Goal: Task Accomplishment & Management: Complete application form

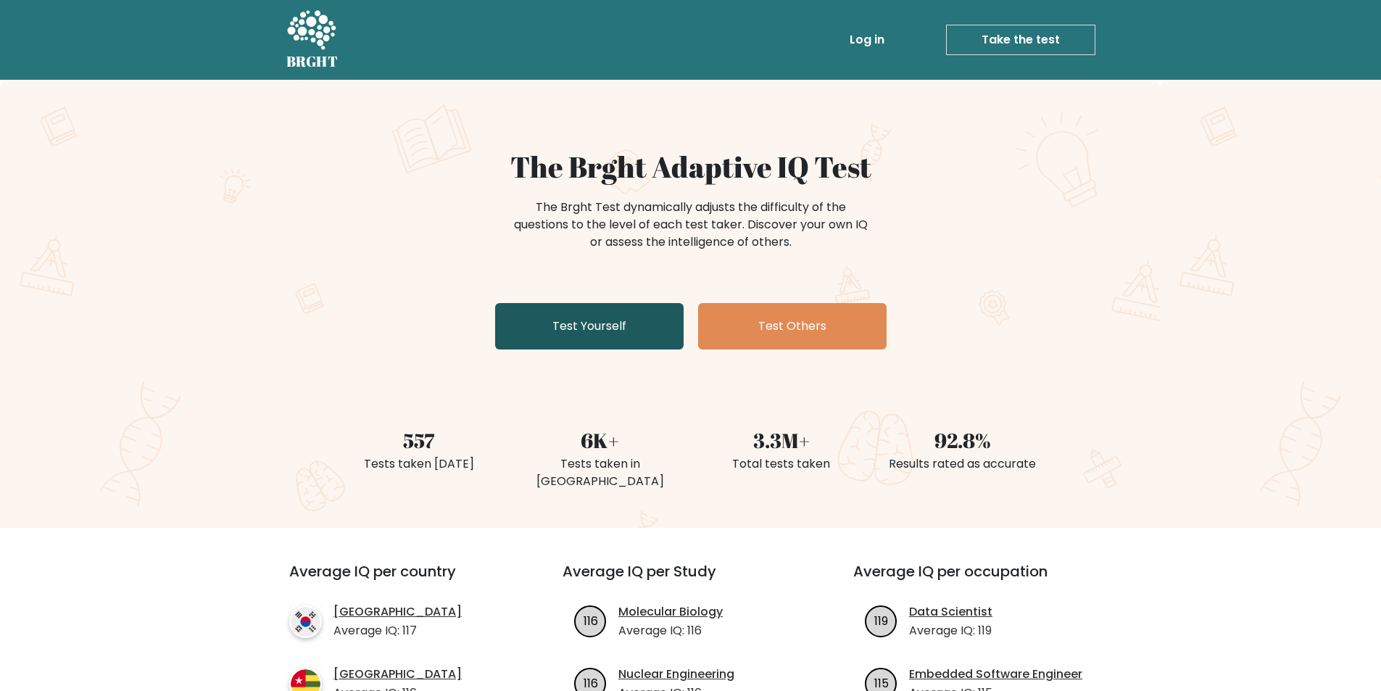
click at [566, 307] on link "Test Yourself" at bounding box center [589, 326] width 188 height 46
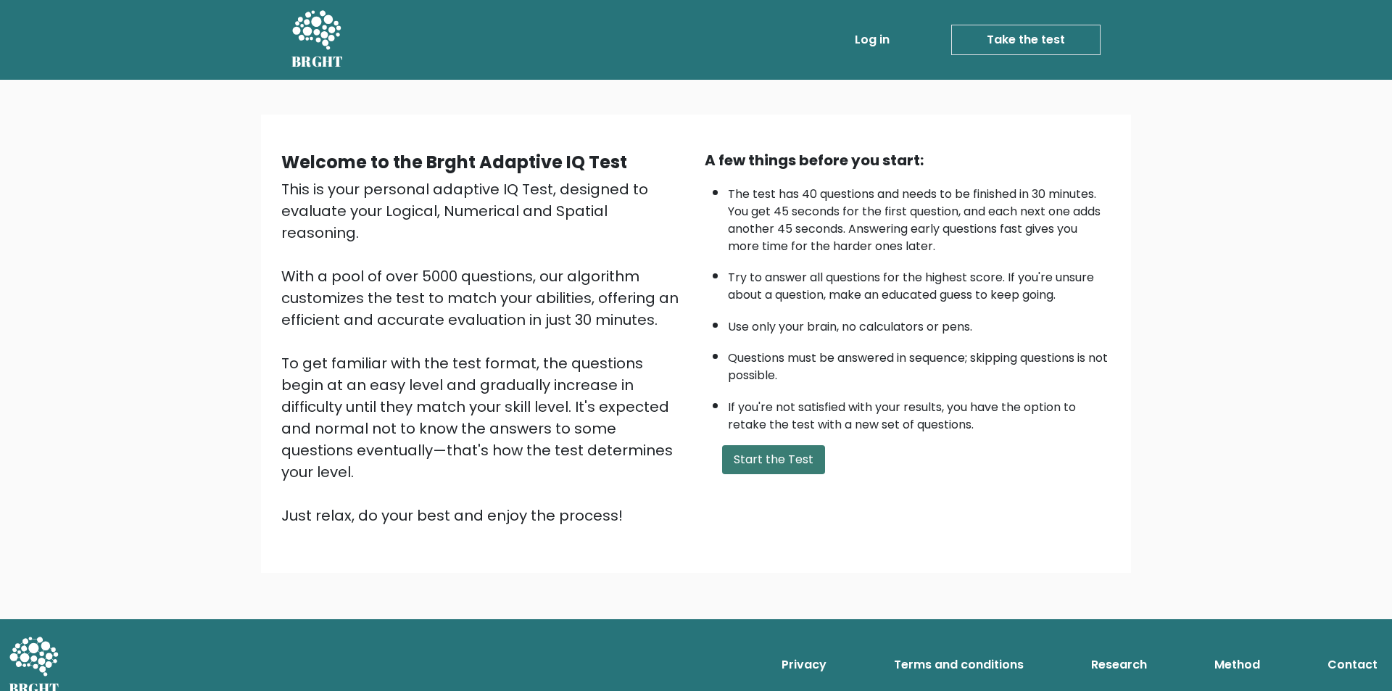
click at [763, 455] on button "Start the Test" at bounding box center [773, 459] width 103 height 29
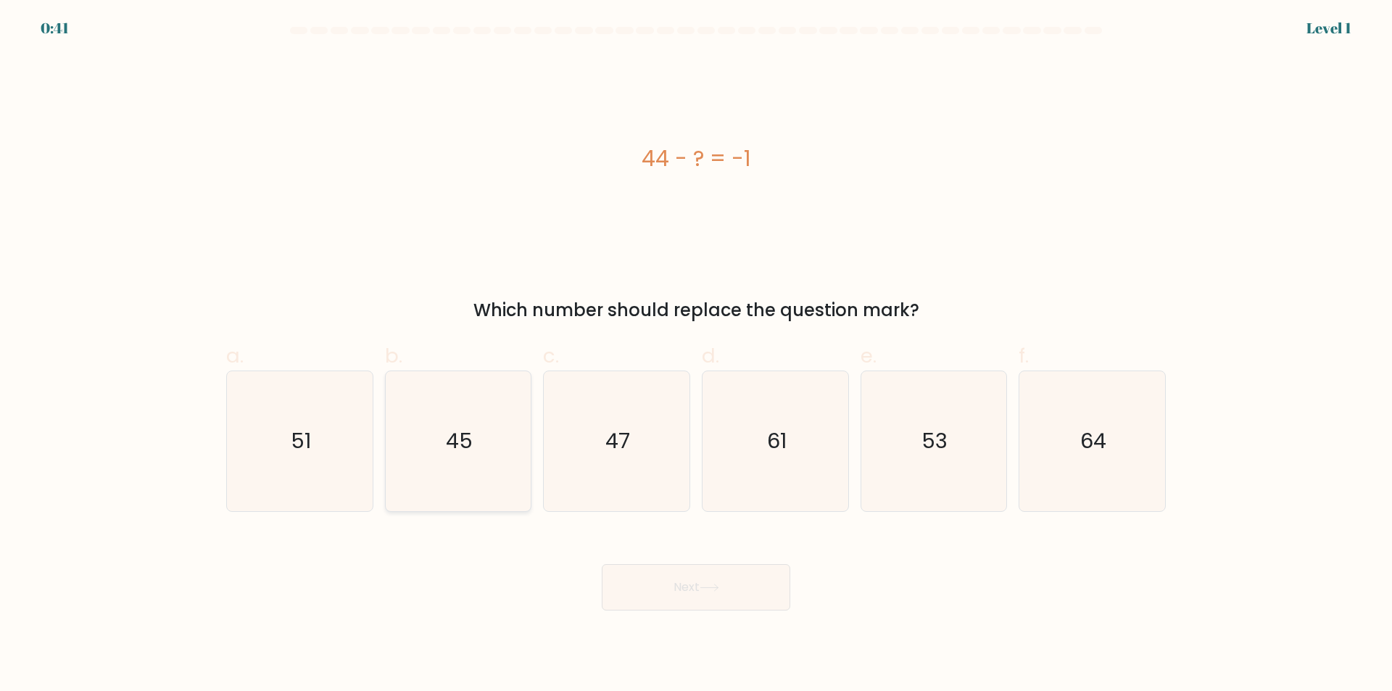
click at [478, 446] on icon "45" at bounding box center [458, 441] width 140 height 140
click at [696, 355] on input "b. 45" at bounding box center [696, 350] width 1 height 9
radio input "true"
click at [737, 594] on button "Next" at bounding box center [696, 587] width 188 height 46
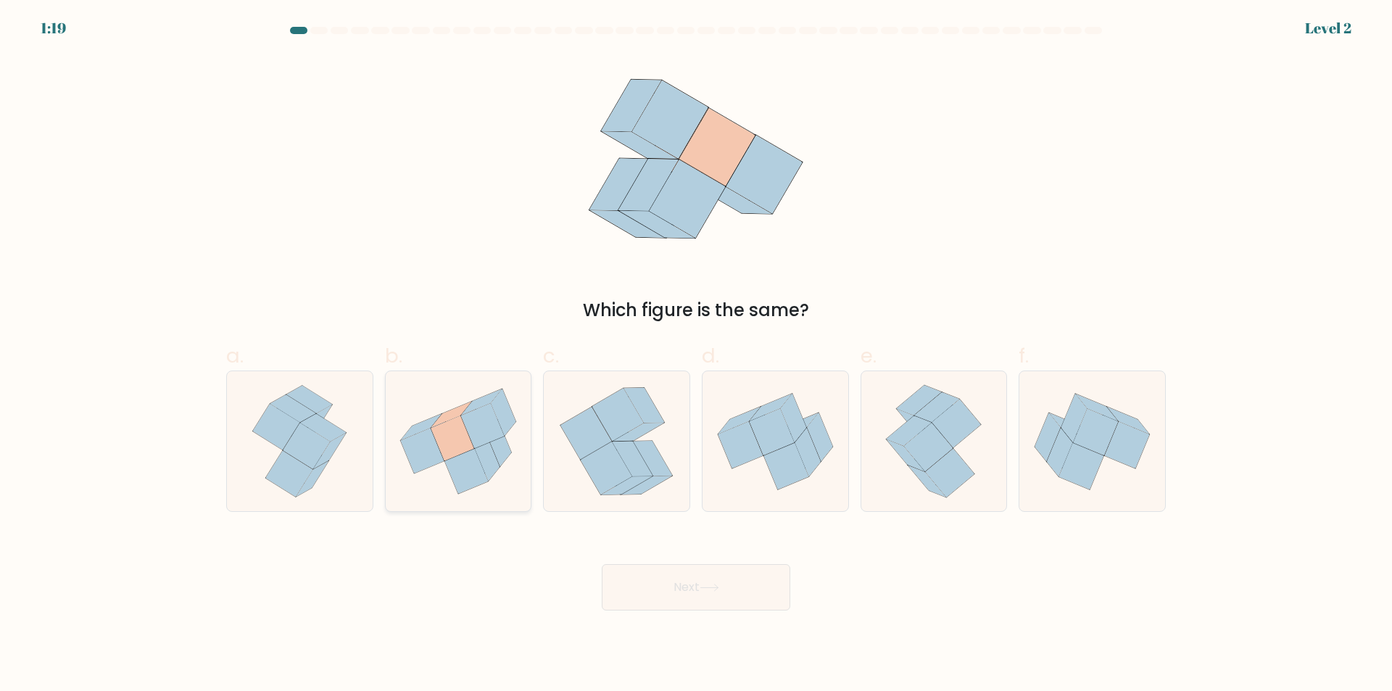
click at [502, 511] on div at bounding box center [458, 440] width 147 height 141
click at [696, 355] on input "b." at bounding box center [696, 350] width 1 height 9
radio input "true"
click at [641, 557] on div "Next" at bounding box center [695, 569] width 957 height 81
click at [660, 576] on button "Next" at bounding box center [696, 587] width 188 height 46
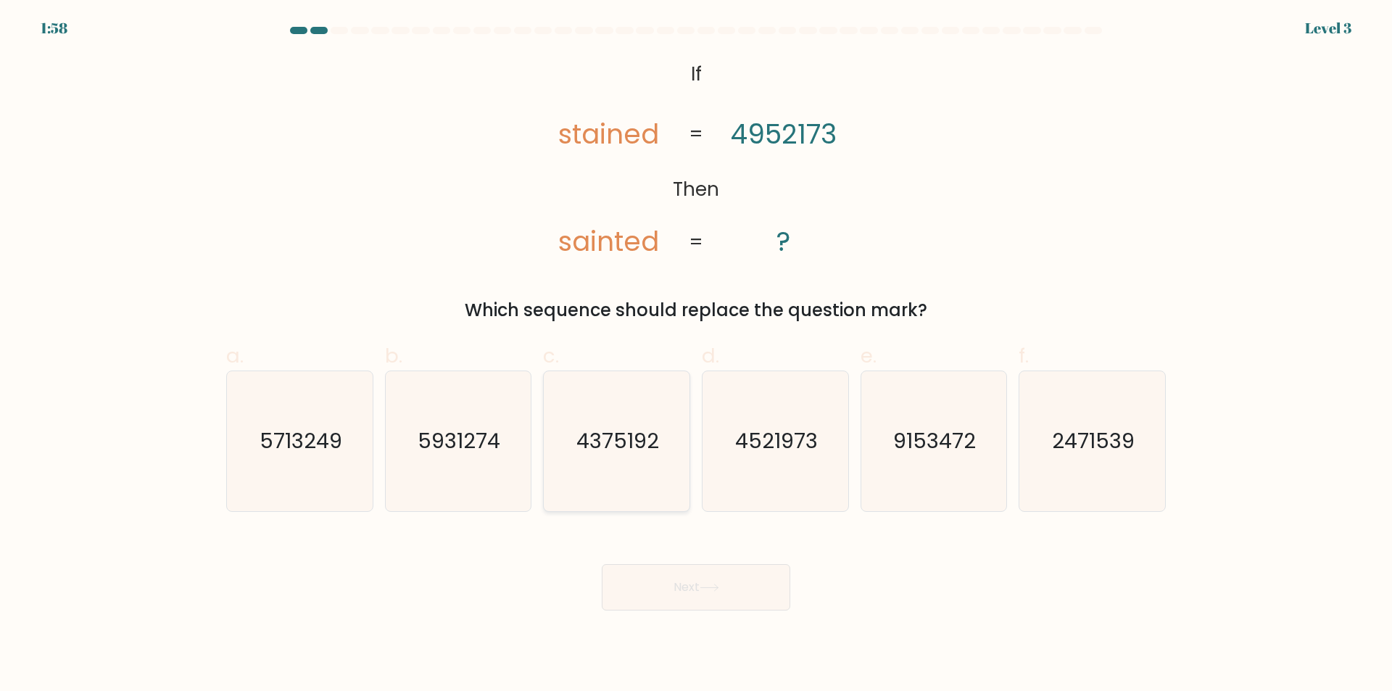
click at [625, 444] on text "4375192" at bounding box center [618, 441] width 83 height 29
click at [696, 355] on input "c. 4375192" at bounding box center [696, 350] width 1 height 9
radio input "true"
click at [728, 453] on icon "4521973" at bounding box center [775, 441] width 140 height 140
click at [696, 355] on input "d. 4521973" at bounding box center [696, 350] width 1 height 9
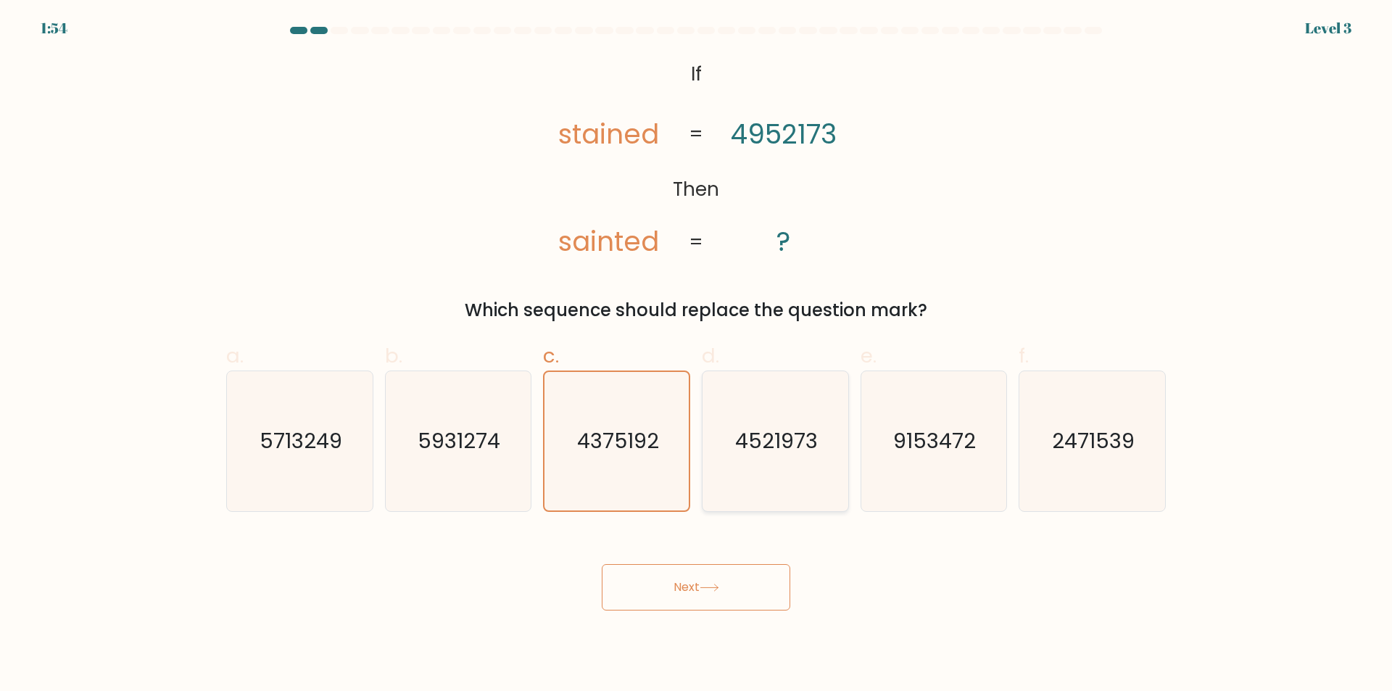
radio input "true"
click at [718, 600] on button "Next" at bounding box center [696, 587] width 188 height 46
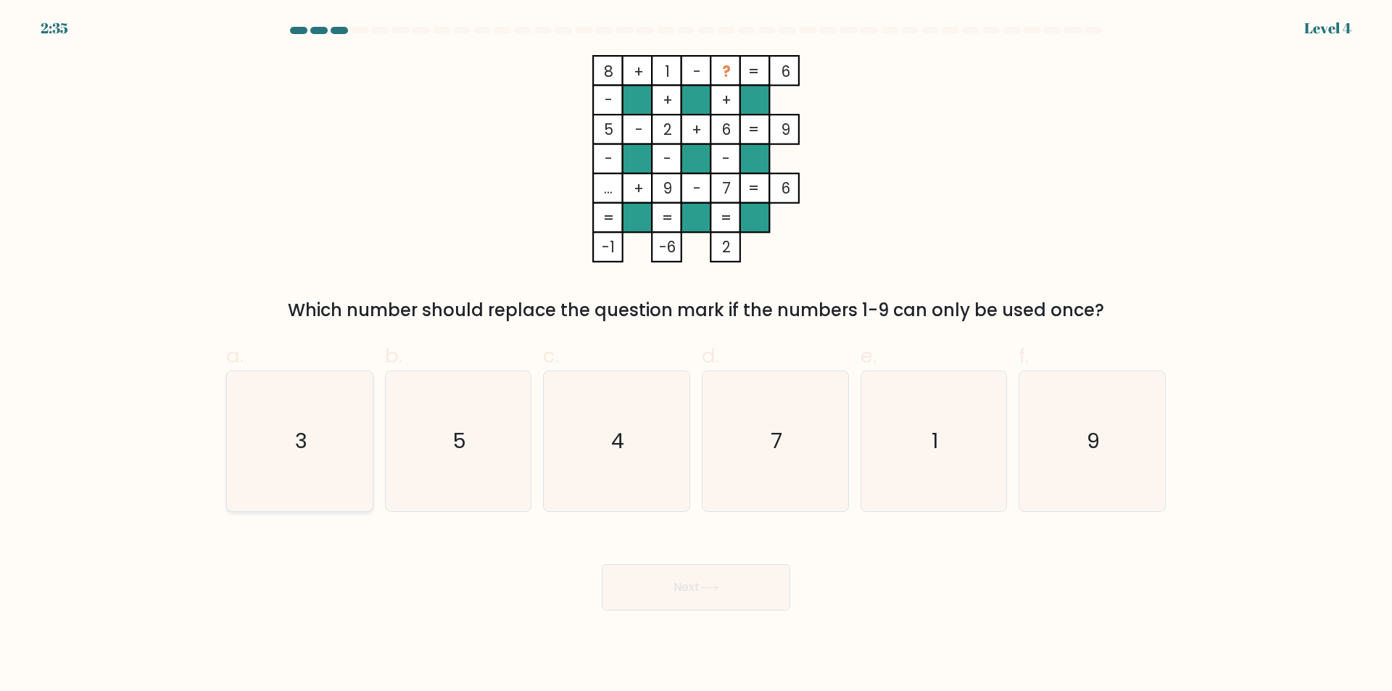
click at [328, 459] on icon "3" at bounding box center [300, 441] width 140 height 140
click at [696, 355] on input "a. 3" at bounding box center [696, 350] width 1 height 9
radio input "true"
click at [590, 608] on div "Next" at bounding box center [695, 569] width 957 height 81
click at [665, 572] on button "Next" at bounding box center [696, 587] width 188 height 46
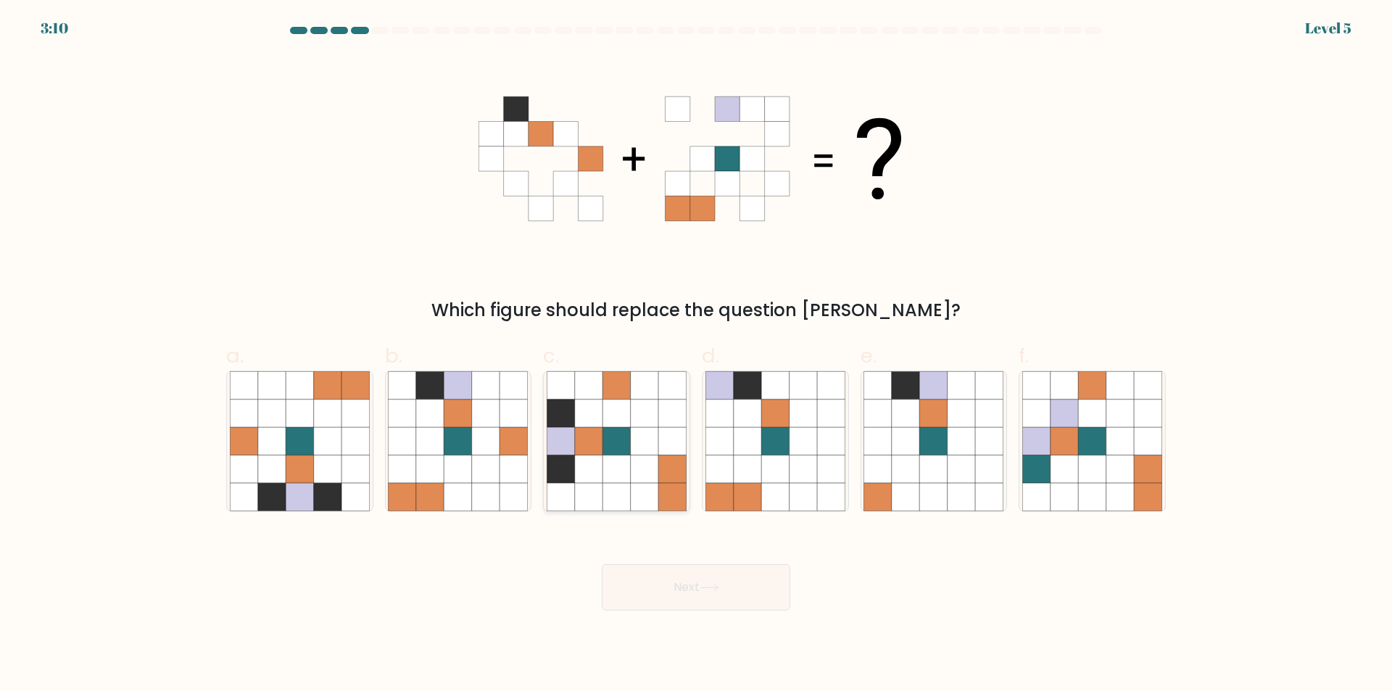
click at [615, 456] on icon at bounding box center [616, 469] width 28 height 28
click at [696, 355] on input "c." at bounding box center [696, 350] width 1 height 9
radio input "true"
click at [513, 435] on icon at bounding box center [514, 441] width 28 height 28
click at [696, 355] on input "b." at bounding box center [696, 350] width 1 height 9
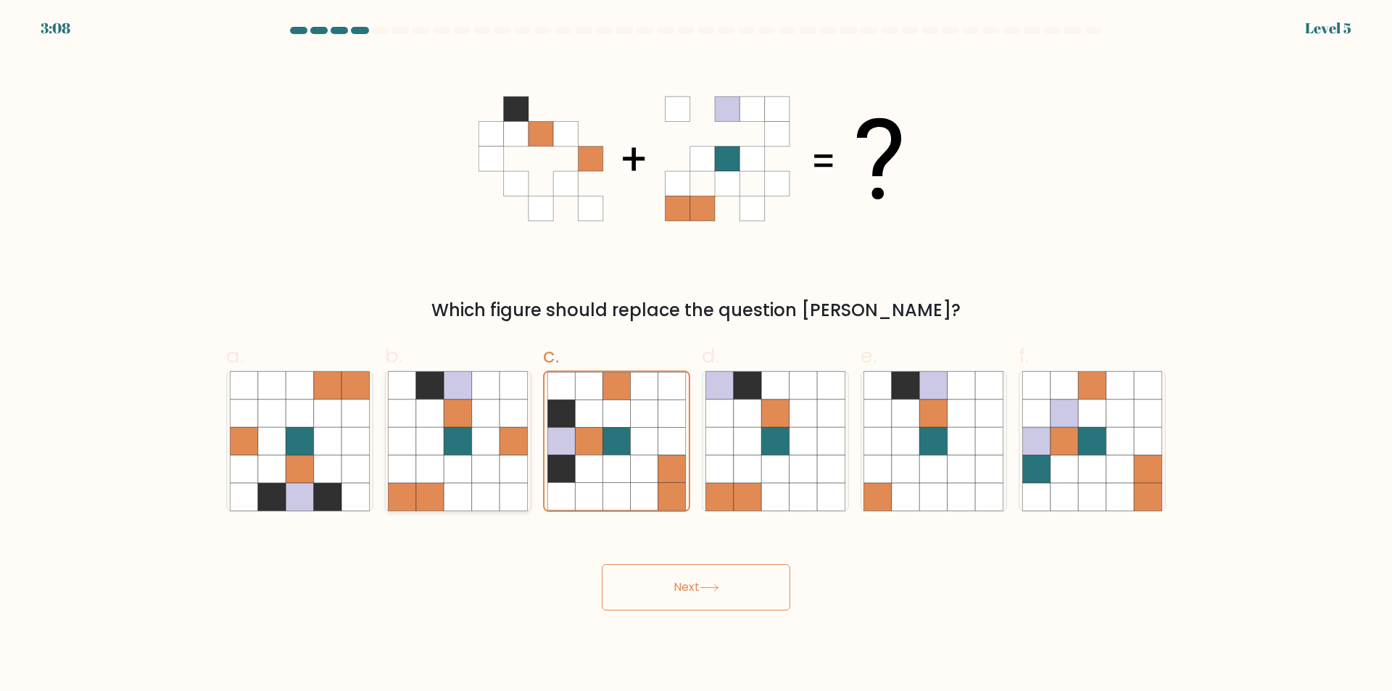
radio input "true"
click at [657, 583] on button "Next" at bounding box center [696, 587] width 188 height 46
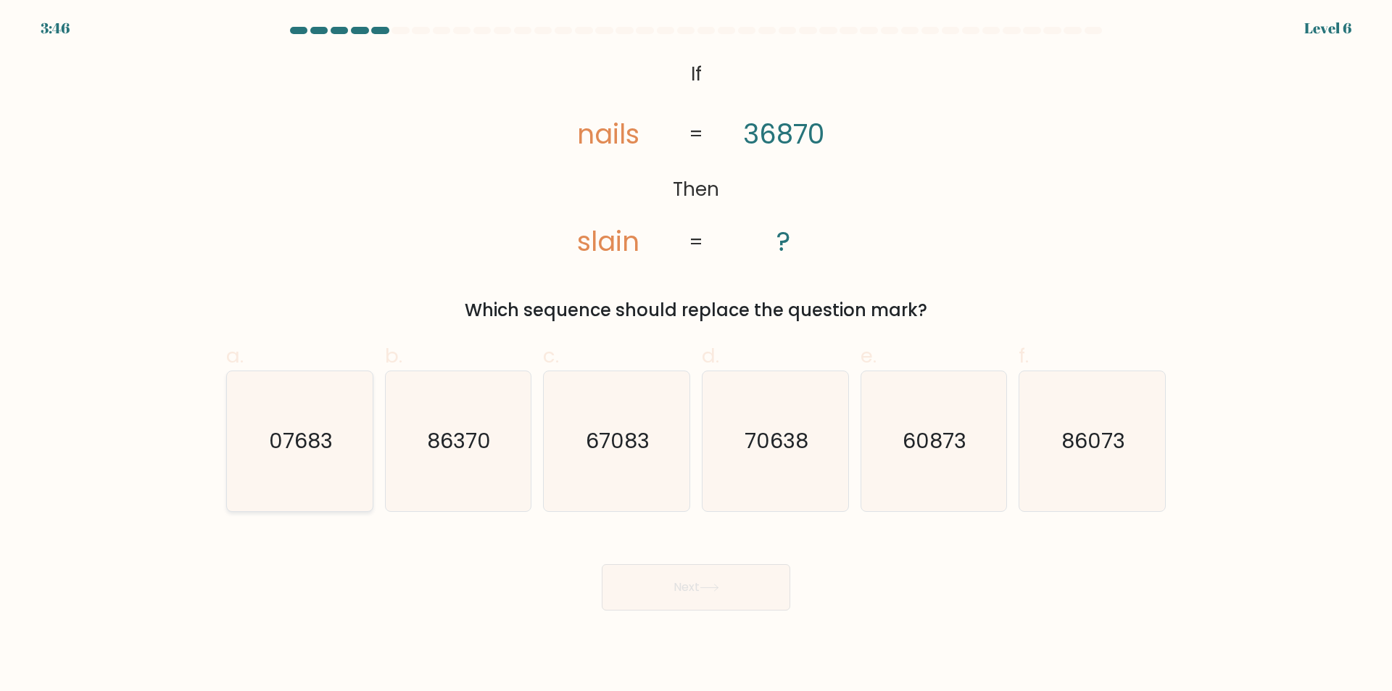
click at [266, 444] on icon "07683" at bounding box center [300, 441] width 140 height 140
click at [696, 355] on input "a. 07683" at bounding box center [696, 350] width 1 height 9
radio input "true"
click at [688, 586] on button "Next" at bounding box center [696, 587] width 188 height 46
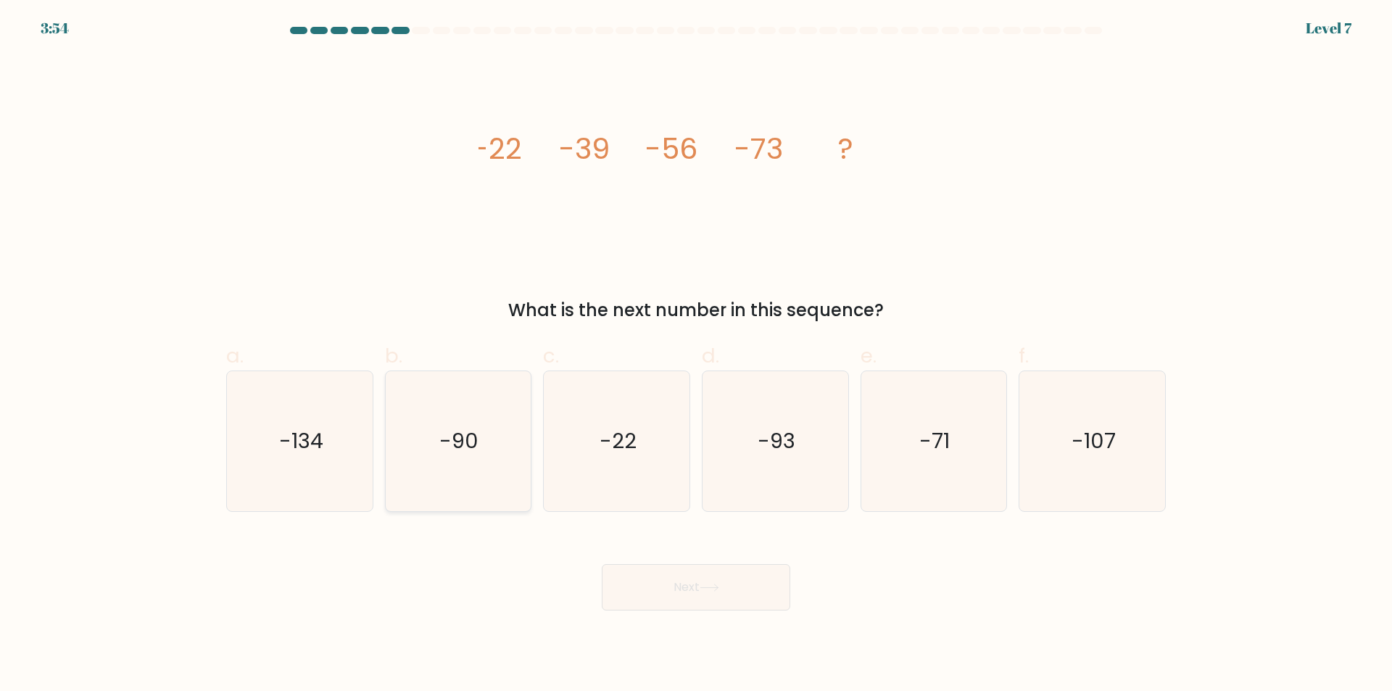
click at [486, 415] on icon "-90" at bounding box center [458, 441] width 140 height 140
click at [696, 355] on input "b. -90" at bounding box center [696, 350] width 1 height 9
radio input "true"
click at [666, 569] on button "Next" at bounding box center [696, 587] width 188 height 46
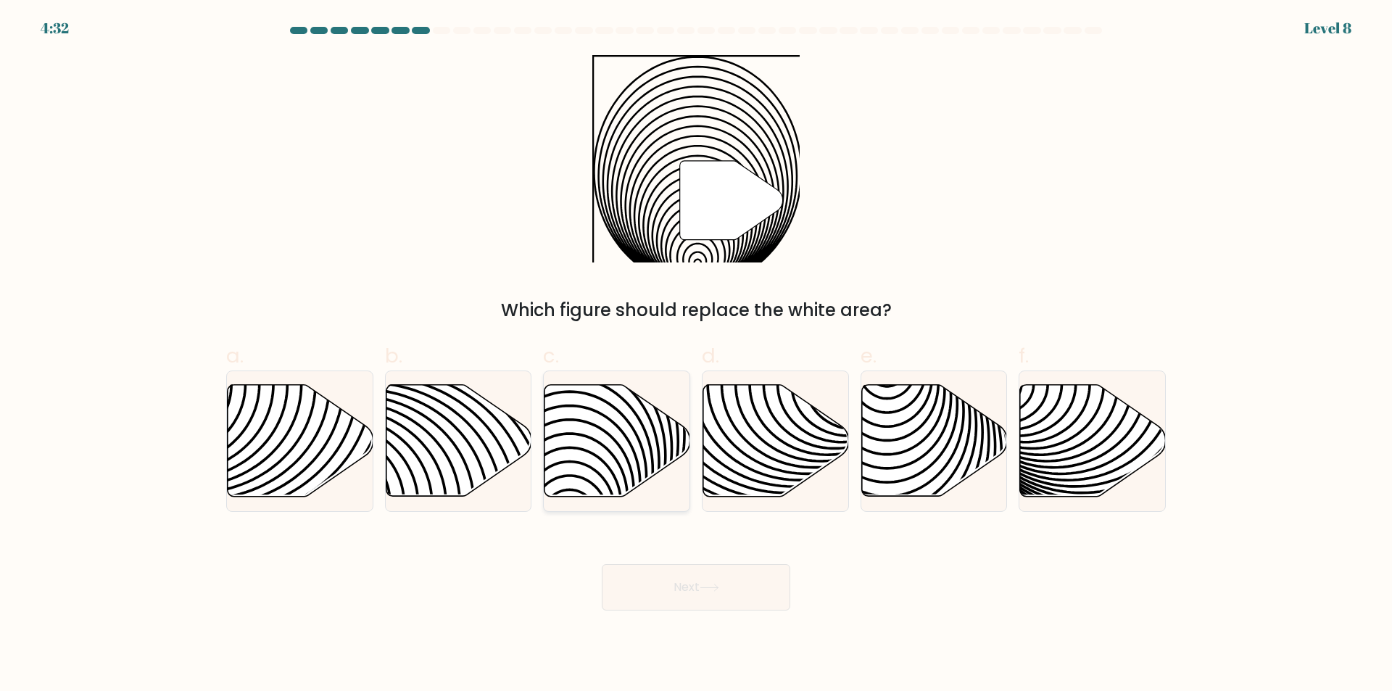
click at [601, 449] on icon at bounding box center [617, 441] width 146 height 112
click at [696, 355] on input "c." at bounding box center [696, 350] width 1 height 9
radio input "true"
click at [736, 596] on button "Next" at bounding box center [696, 587] width 188 height 46
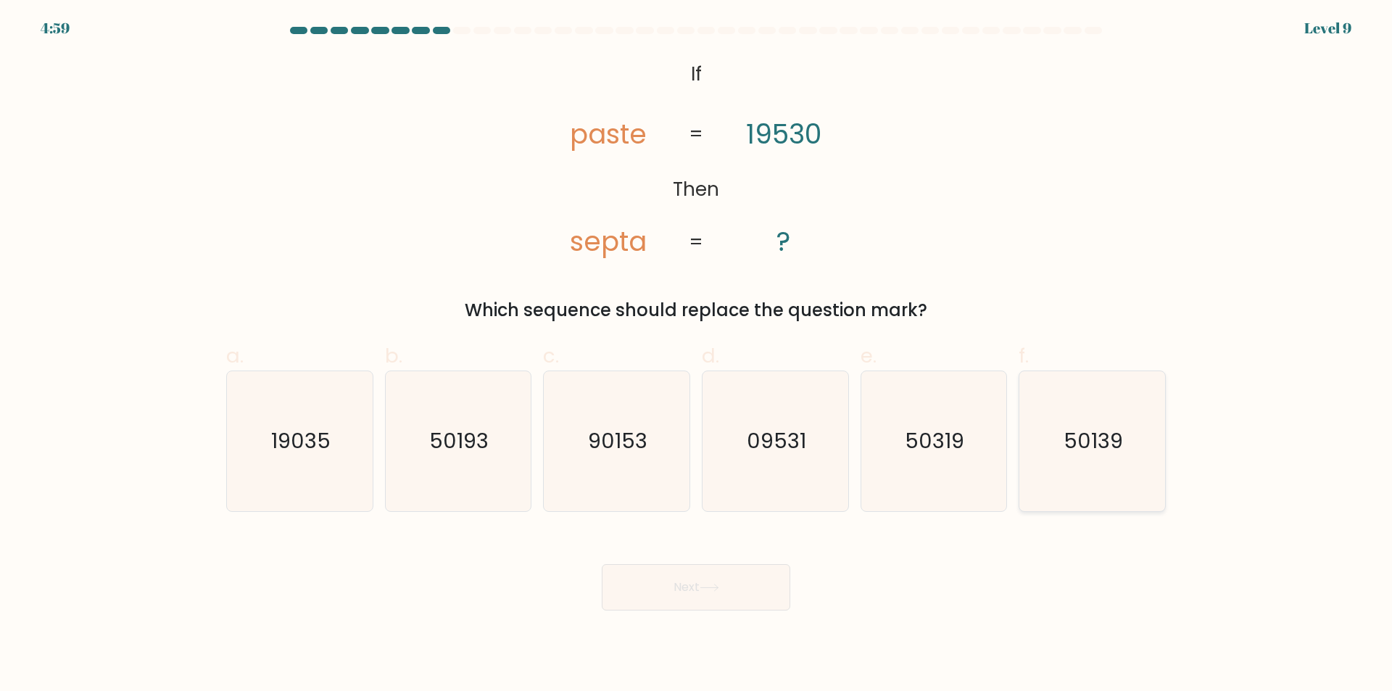
click at [1080, 454] on text "50139" at bounding box center [1093, 441] width 59 height 29
click at [696, 355] on input "f. 50139" at bounding box center [696, 350] width 1 height 9
radio input "true"
click at [712, 575] on button "Next" at bounding box center [696, 587] width 188 height 46
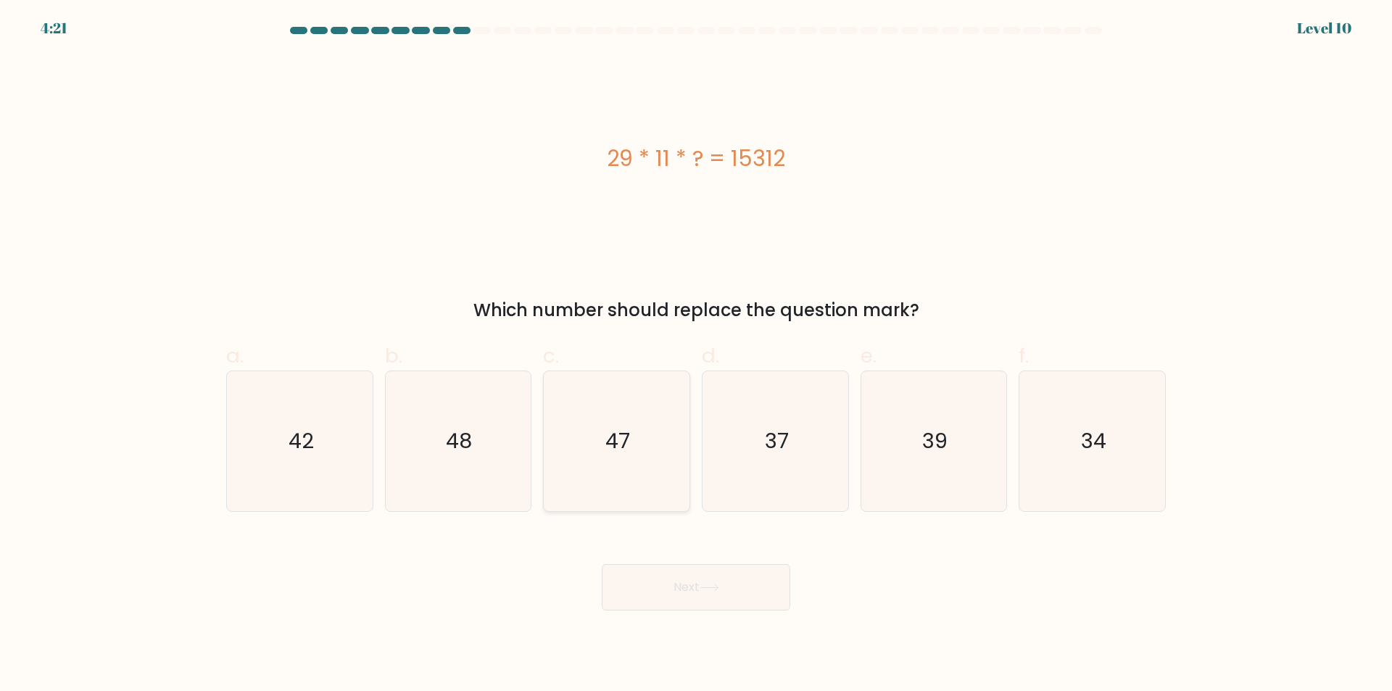
click at [590, 428] on icon "47" at bounding box center [616, 441] width 140 height 140
click at [696, 355] on input "c. 47" at bounding box center [696, 350] width 1 height 9
radio input "true"
click at [700, 597] on button "Next" at bounding box center [696, 587] width 188 height 46
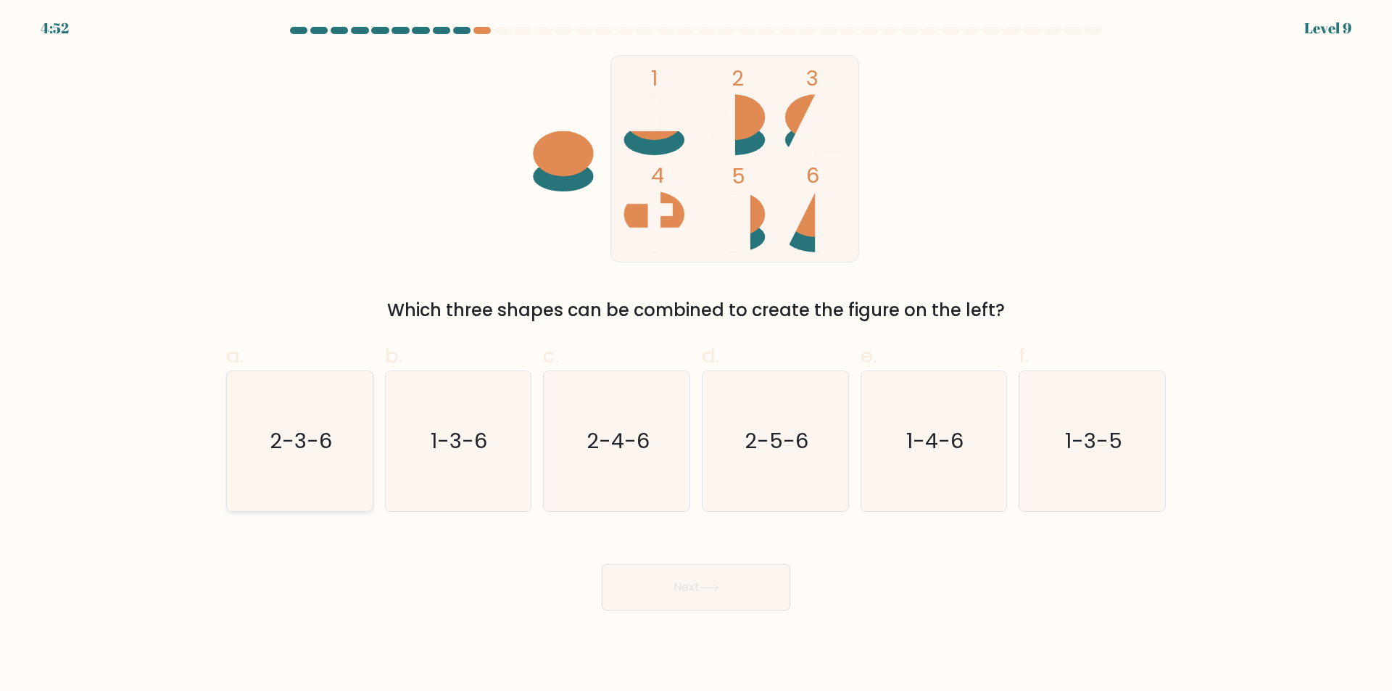
click at [351, 482] on icon "2-3-6" at bounding box center [300, 441] width 140 height 140
click at [696, 355] on input "a. 2-3-6" at bounding box center [696, 350] width 1 height 9
radio input "true"
click at [655, 575] on button "Next" at bounding box center [696, 587] width 188 height 46
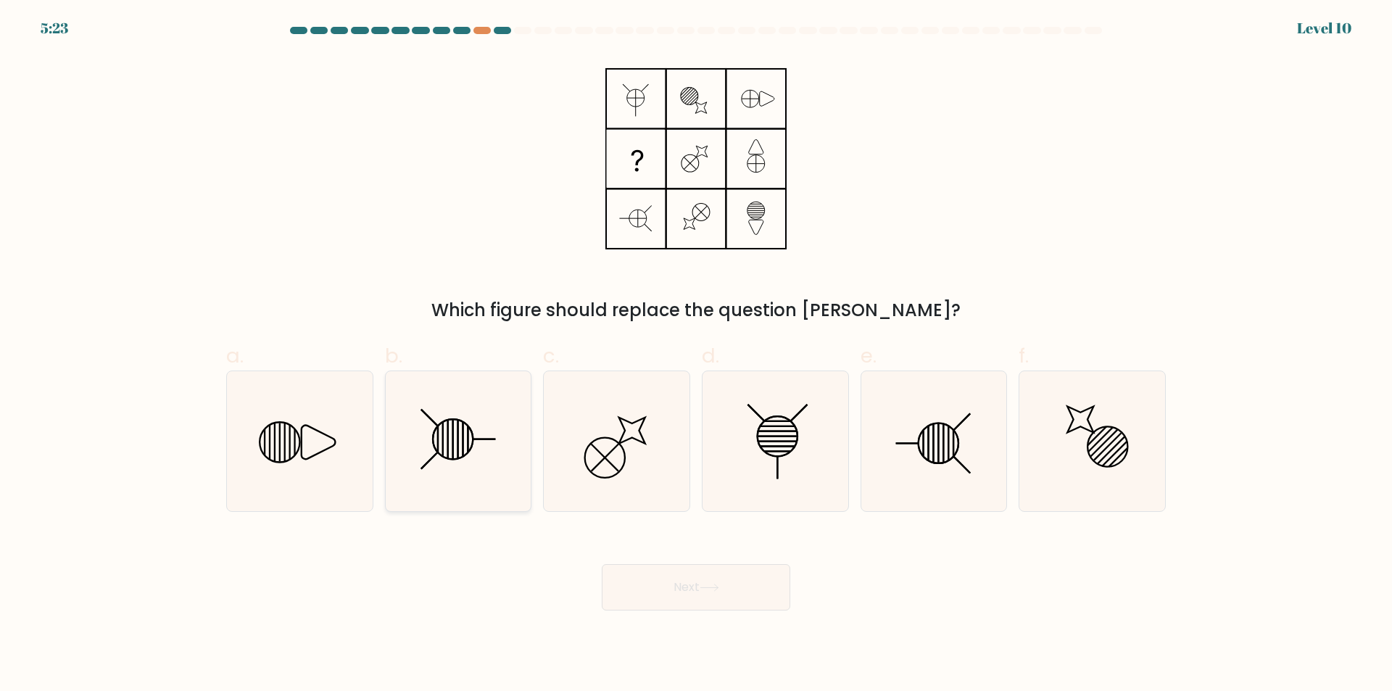
click at [457, 481] on icon at bounding box center [458, 441] width 140 height 140
click at [696, 355] on input "b." at bounding box center [696, 350] width 1 height 9
radio input "true"
click at [657, 592] on button "Next" at bounding box center [696, 587] width 188 height 46
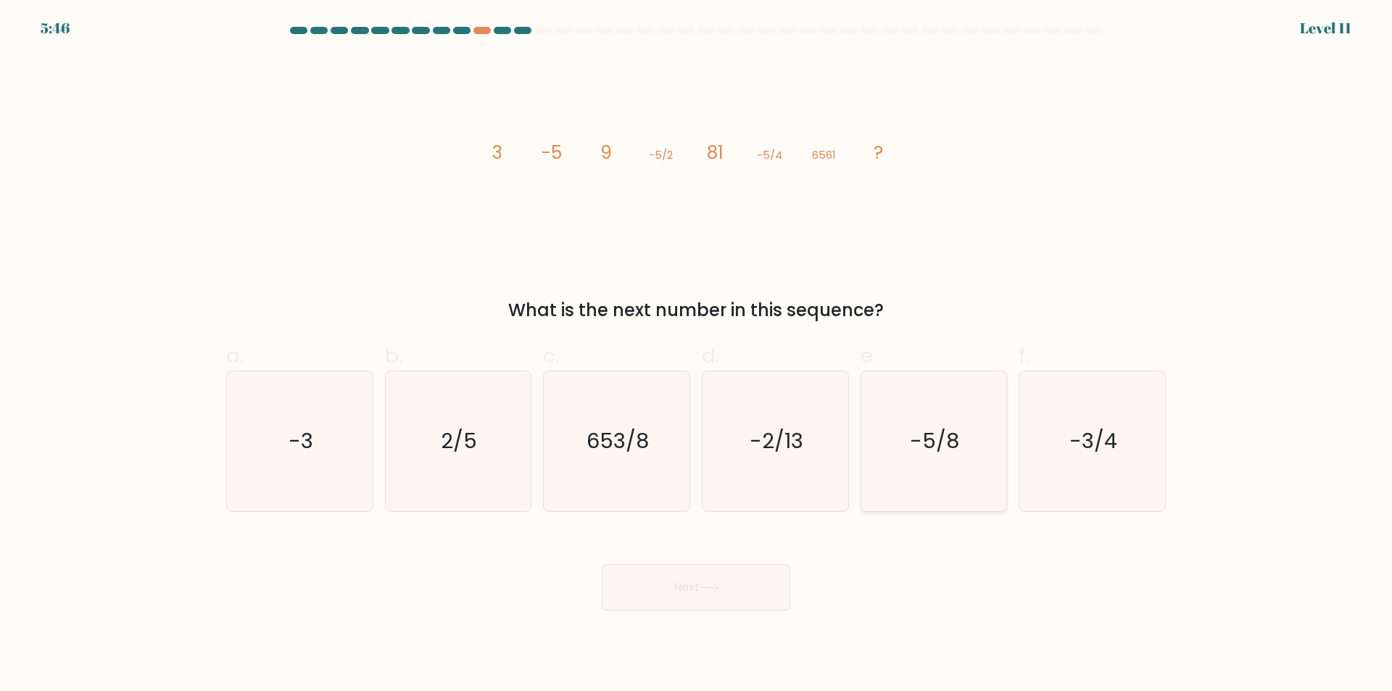
click at [925, 496] on icon "-5/8" at bounding box center [933, 441] width 140 height 140
click at [696, 355] on input "e. -5/8" at bounding box center [696, 350] width 1 height 9
radio input "true"
click at [925, 496] on icon "-5/8" at bounding box center [933, 441] width 138 height 138
click at [696, 355] on input "e. -5/8" at bounding box center [696, 350] width 1 height 9
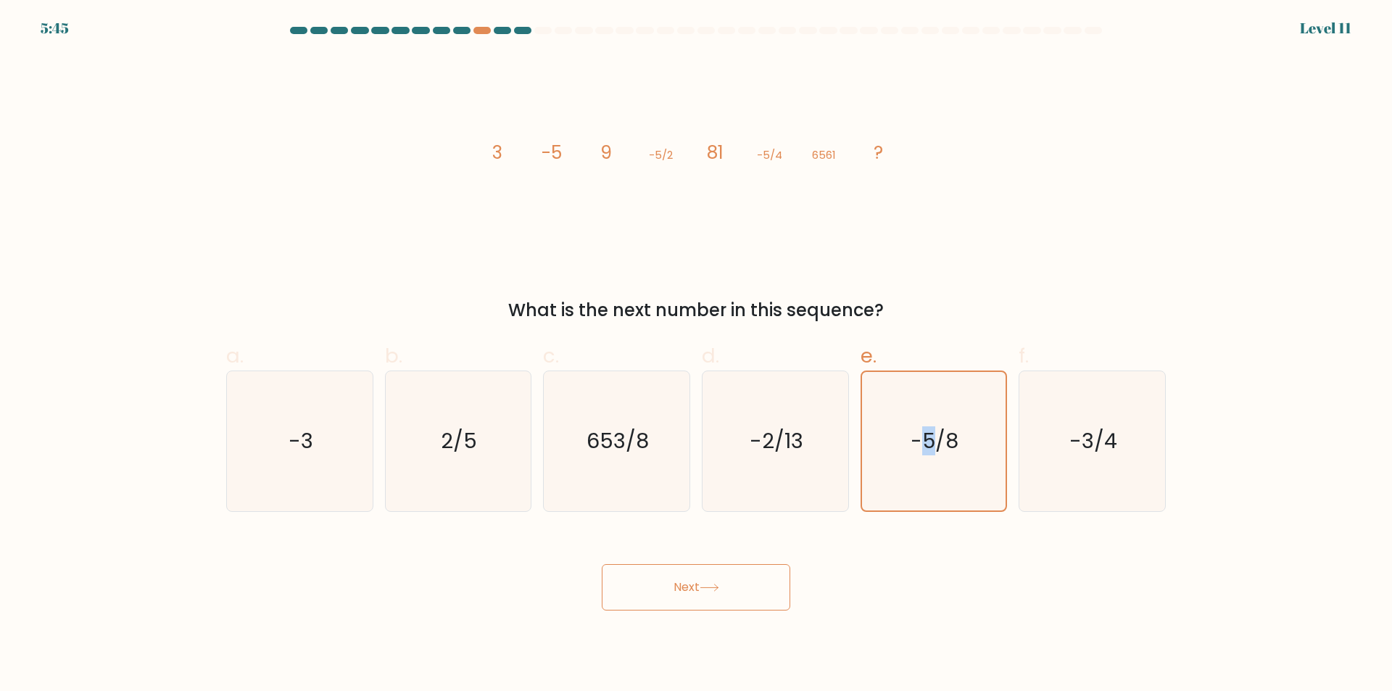
click at [694, 598] on button "Next" at bounding box center [696, 587] width 188 height 46
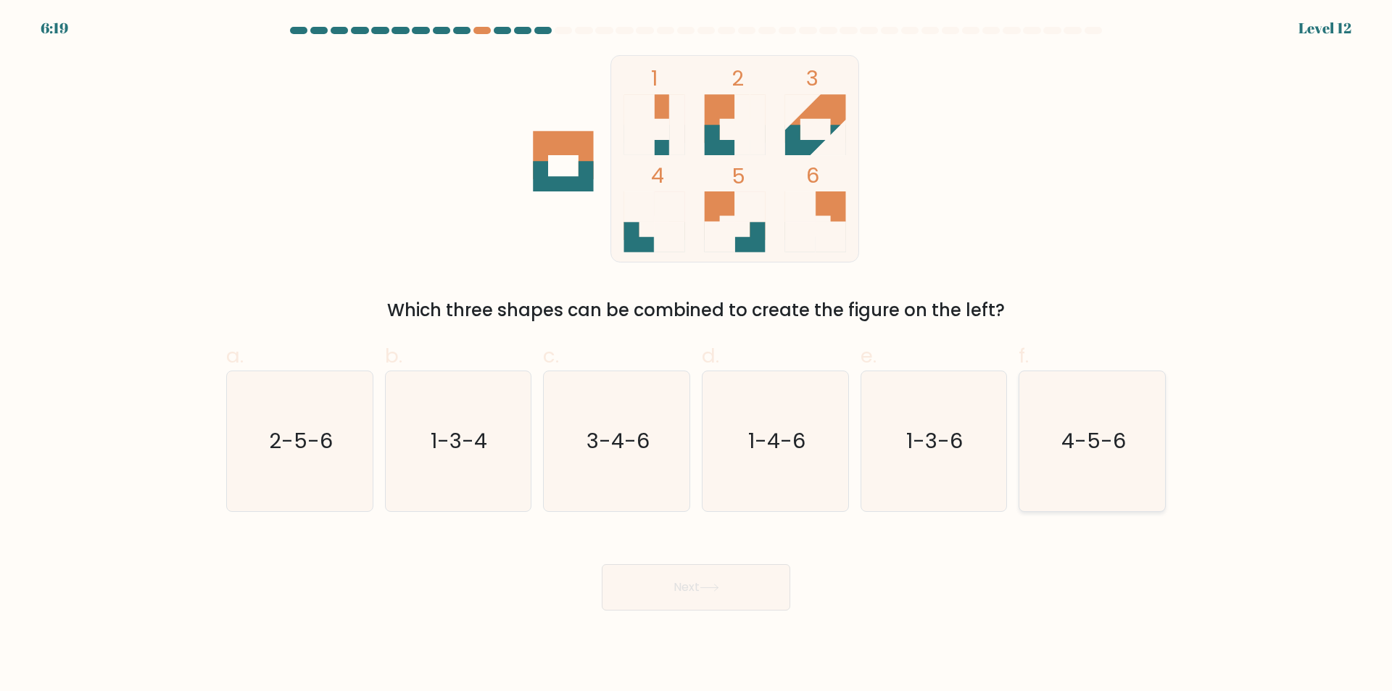
click at [1063, 433] on text "4-5-6" at bounding box center [1093, 441] width 65 height 29
click at [696, 355] on input "f. 4-5-6" at bounding box center [696, 350] width 1 height 9
radio input "true"
click at [702, 591] on button "Next" at bounding box center [696, 587] width 188 height 46
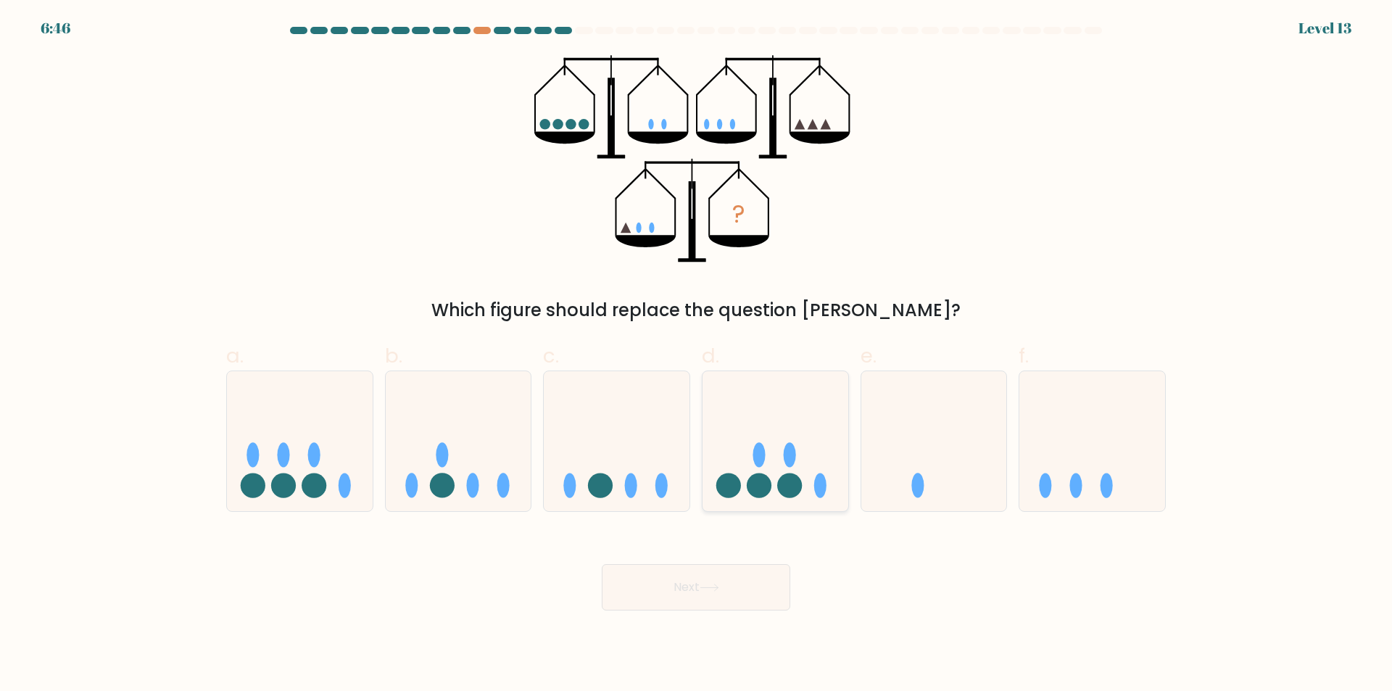
click at [758, 446] on ellipse at bounding box center [759, 454] width 12 height 25
click at [696, 355] on input "d." at bounding box center [696, 350] width 1 height 9
radio input "true"
click at [1105, 422] on icon at bounding box center [1092, 441] width 146 height 120
click at [696, 355] on input "f." at bounding box center [696, 350] width 1 height 9
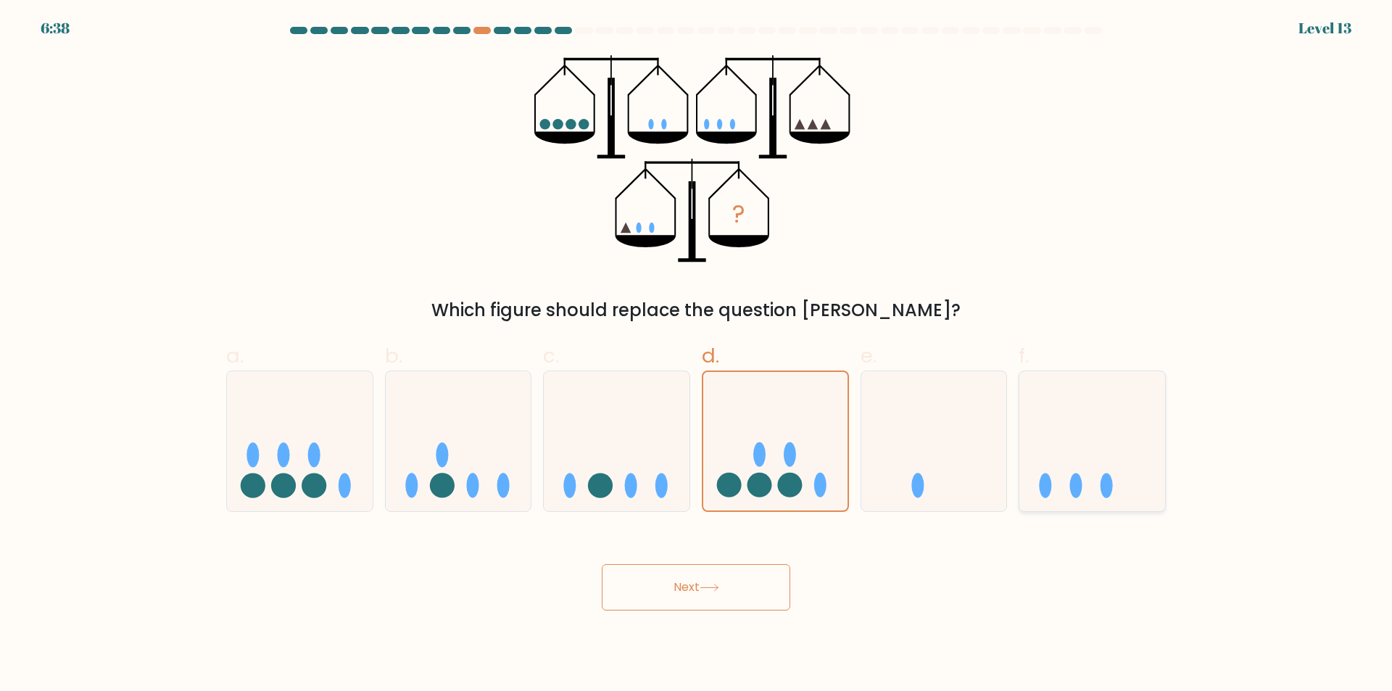
radio input "true"
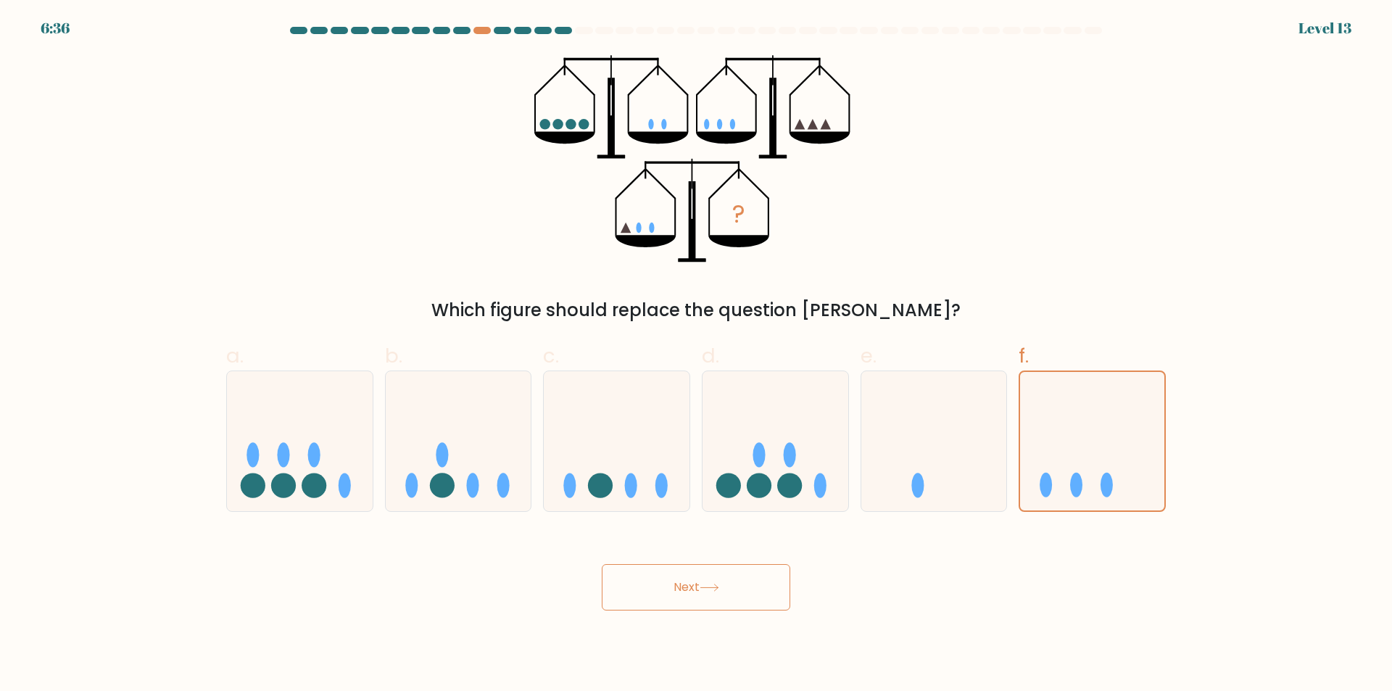
click at [633, 587] on button "Next" at bounding box center [696, 587] width 188 height 46
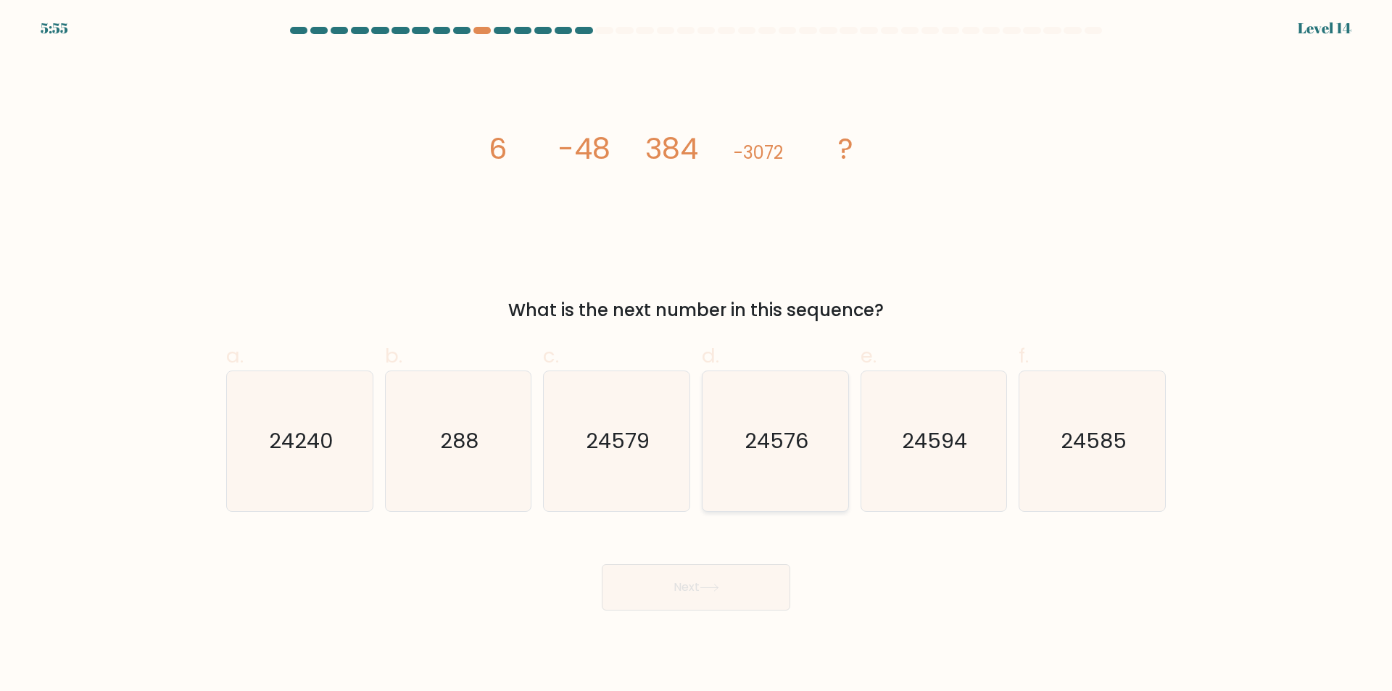
click at [750, 416] on icon "24576" at bounding box center [775, 441] width 140 height 140
click at [696, 355] on input "d. 24576" at bounding box center [696, 350] width 1 height 9
radio input "true"
click at [696, 566] on button "Next" at bounding box center [696, 587] width 188 height 46
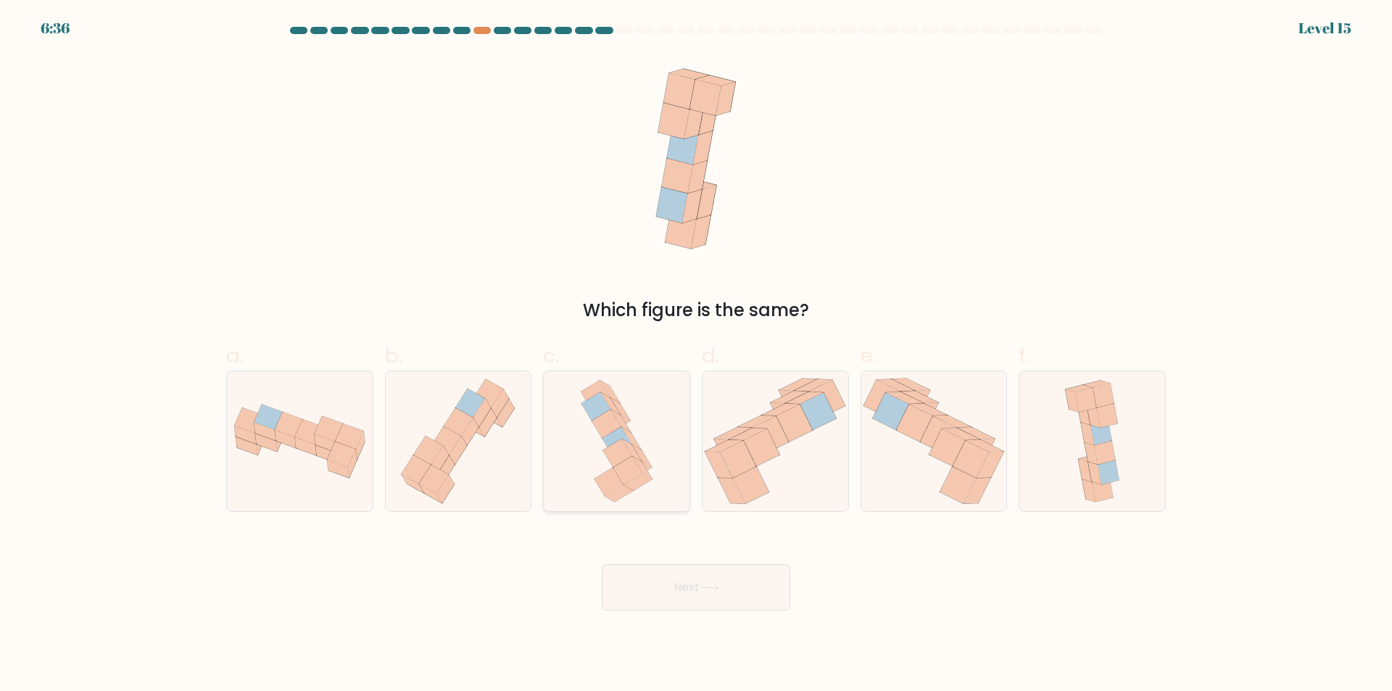
click at [601, 423] on icon at bounding box center [605, 423] width 29 height 28
click at [696, 355] on input "c." at bounding box center [696, 350] width 1 height 9
radio input "true"
click at [702, 578] on button "Next" at bounding box center [696, 587] width 188 height 46
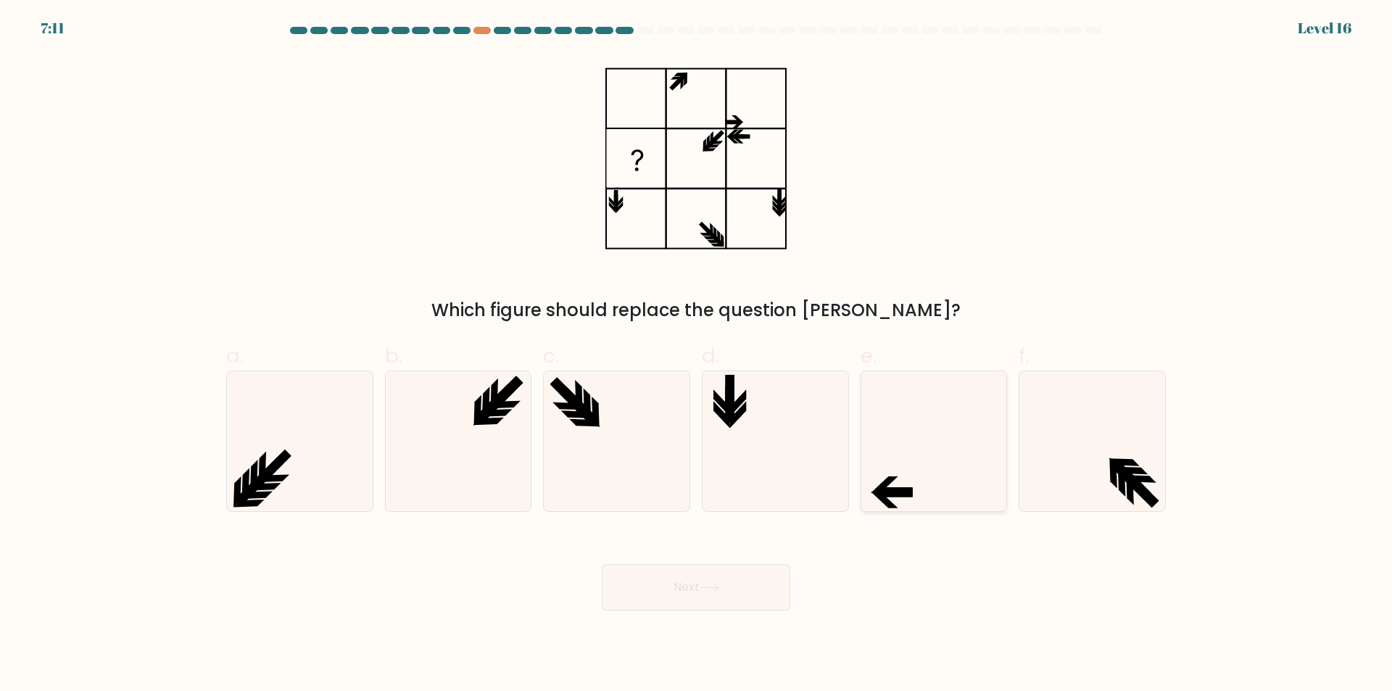
click at [918, 475] on icon at bounding box center [933, 441] width 140 height 140
click at [696, 355] on input "e." at bounding box center [696, 350] width 1 height 9
radio input "true"
click at [676, 604] on button "Next" at bounding box center [696, 587] width 188 height 46
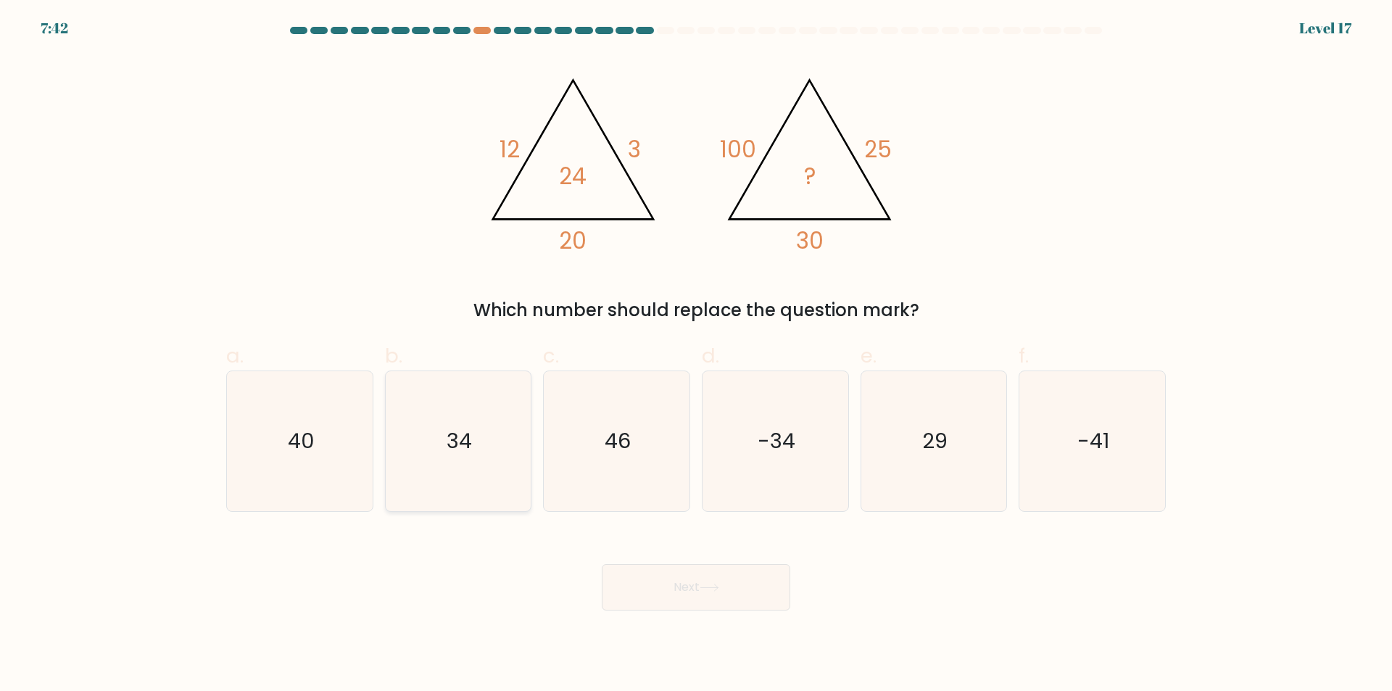
click at [478, 452] on icon "34" at bounding box center [458, 441] width 140 height 140
click at [696, 355] on input "b. 34" at bounding box center [696, 350] width 1 height 9
radio input "true"
click at [673, 591] on button "Next" at bounding box center [696, 587] width 188 height 46
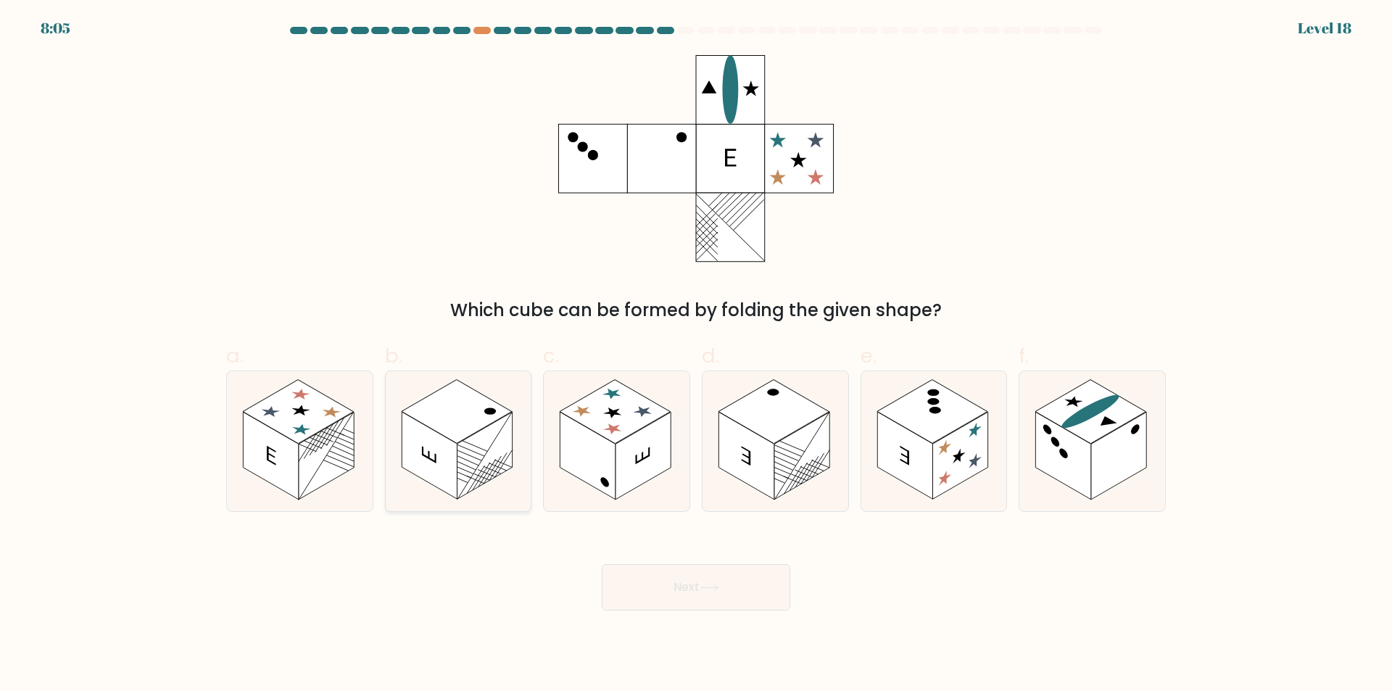
click at [460, 388] on rect at bounding box center [457, 412] width 111 height 64
click at [696, 355] on input "b." at bounding box center [696, 350] width 1 height 9
radio input "true"
click at [610, 446] on rect at bounding box center [587, 456] width 55 height 88
click at [696, 355] on input "c." at bounding box center [696, 350] width 1 height 9
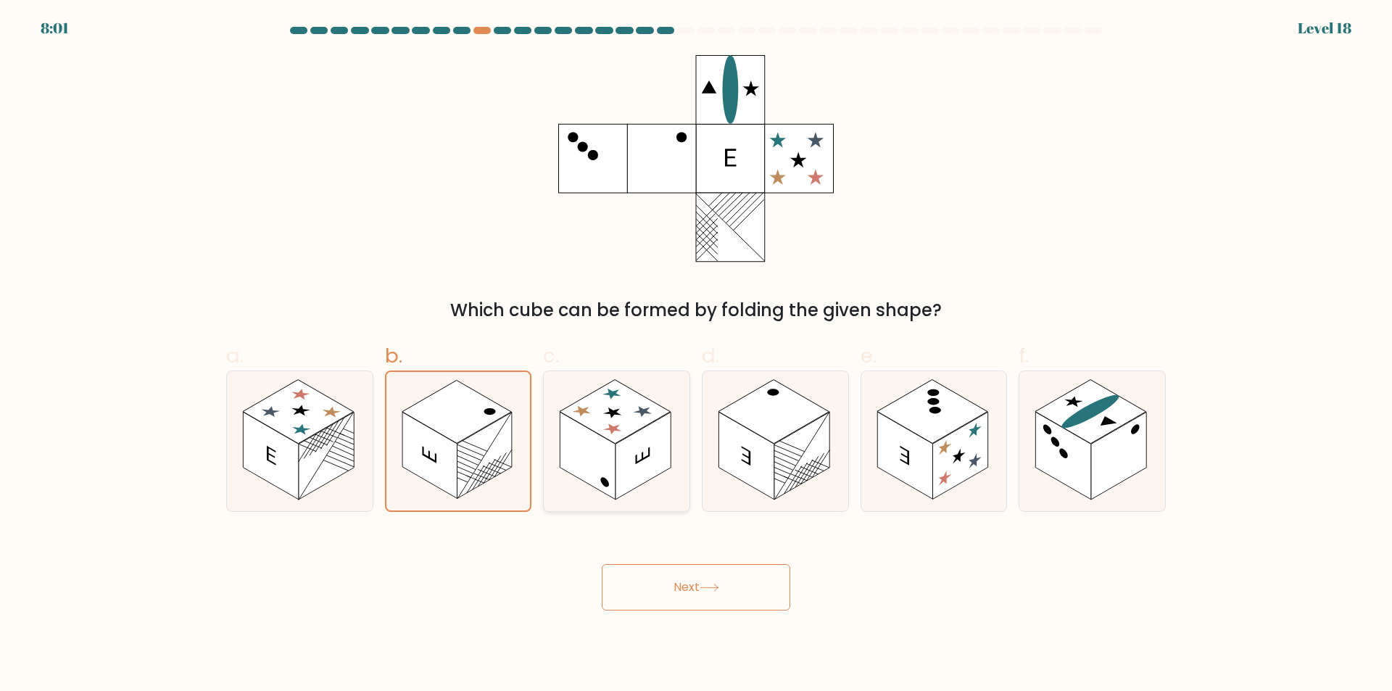
radio input "true"
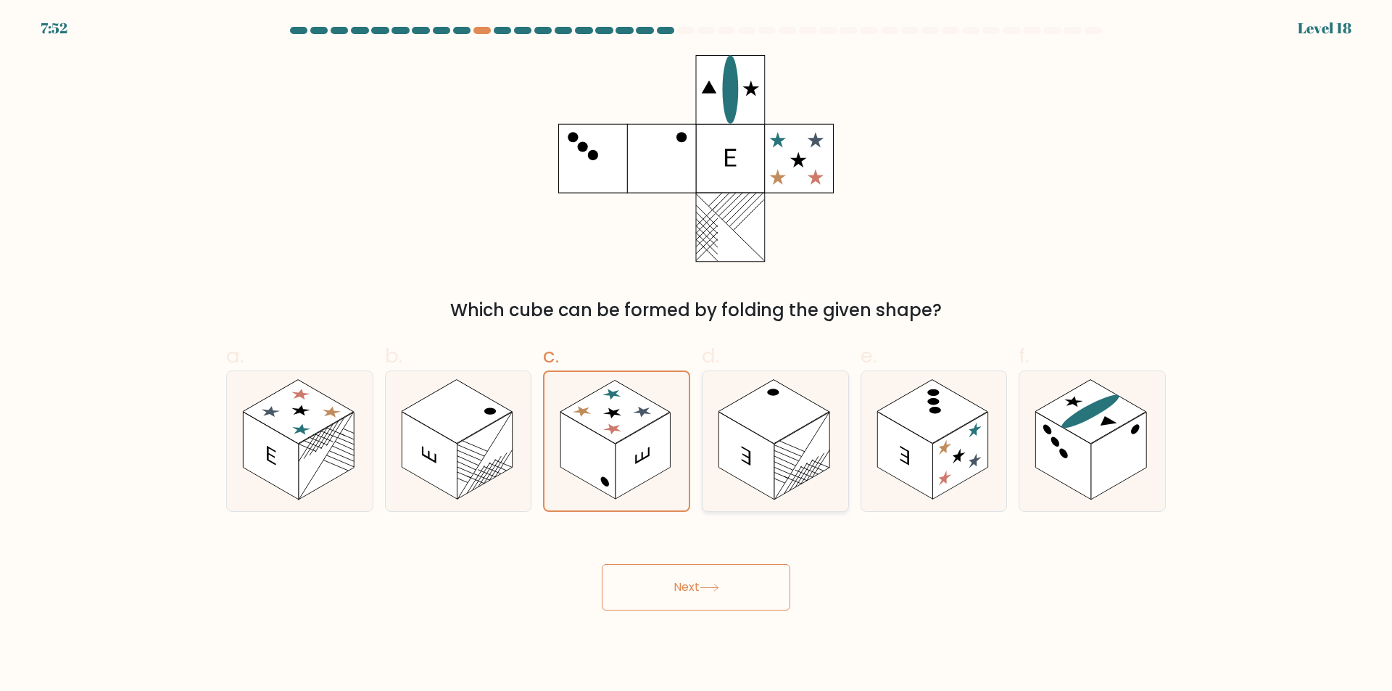
click at [739, 427] on rect at bounding box center [745, 456] width 55 height 88
click at [696, 355] on input "d." at bounding box center [696, 350] width 1 height 9
radio input "true"
click at [967, 418] on rect at bounding box center [932, 412] width 111 height 64
click at [696, 355] on input "e." at bounding box center [696, 350] width 1 height 9
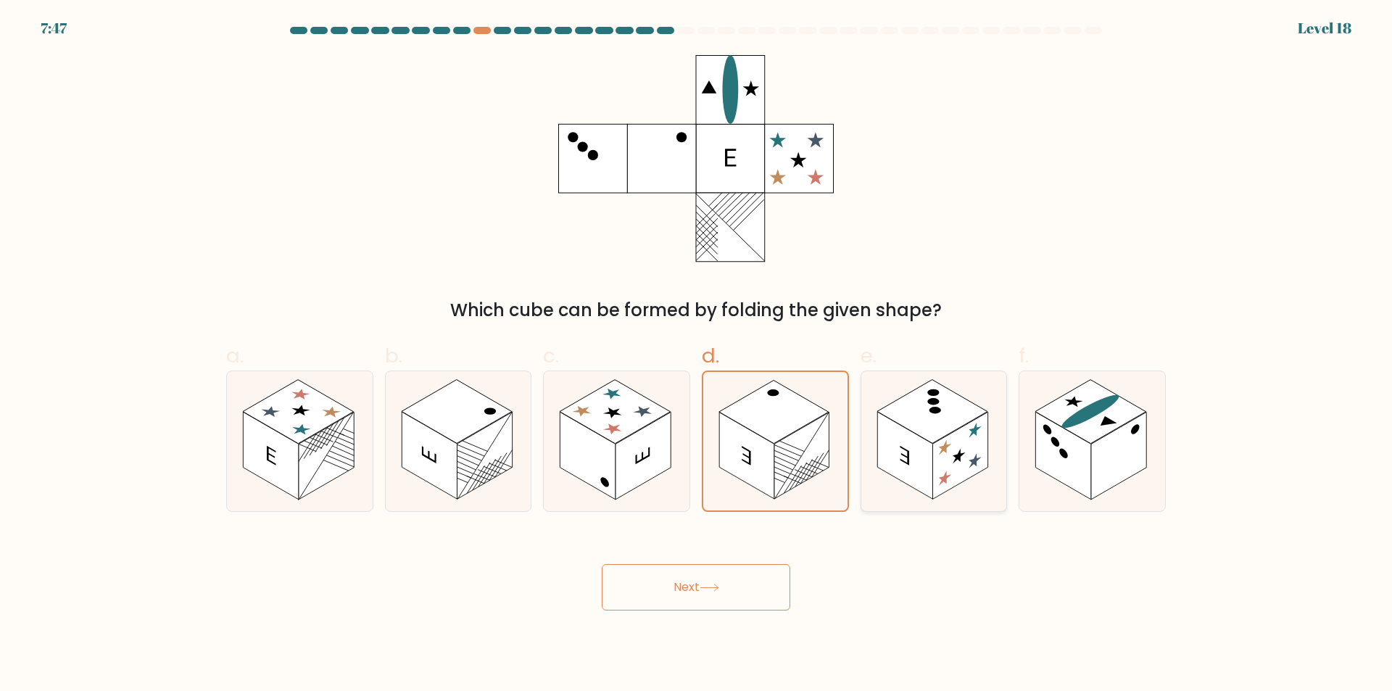
radio input "true"
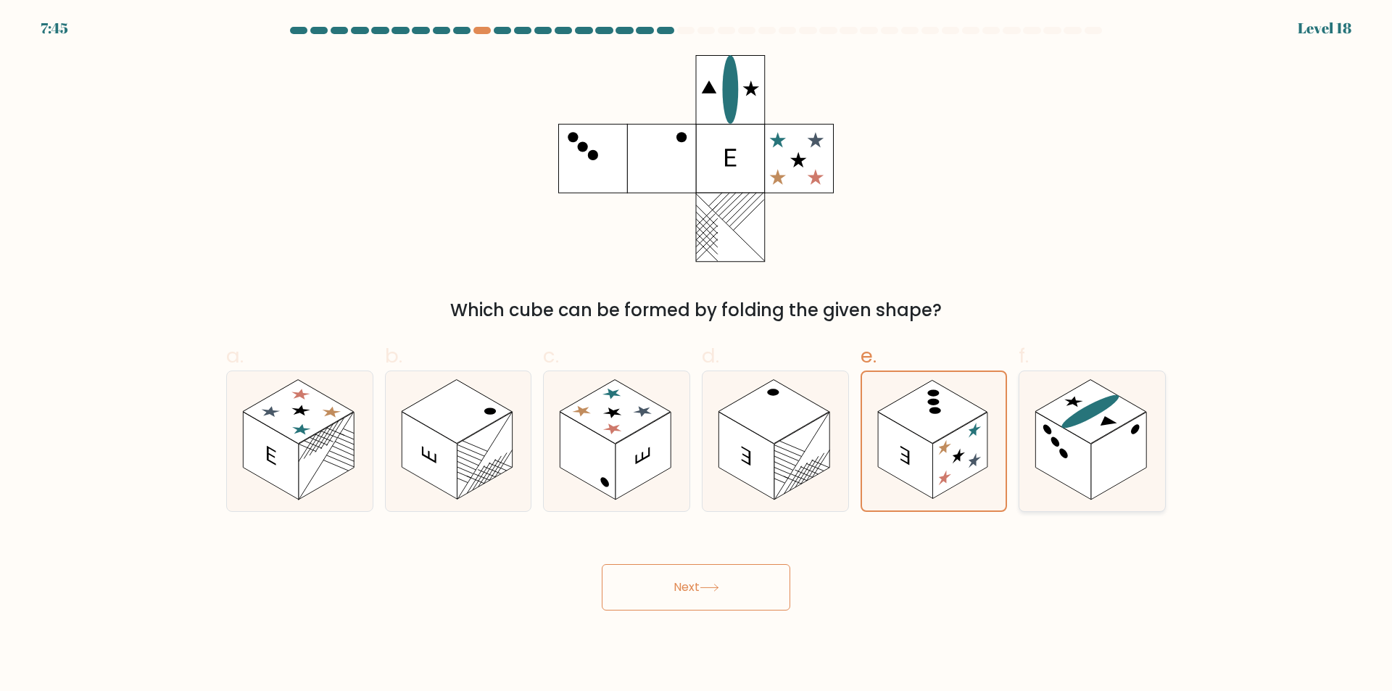
click at [1122, 423] on rect at bounding box center [1090, 412] width 111 height 64
click at [696, 355] on input "f." at bounding box center [696, 350] width 1 height 9
radio input "true"
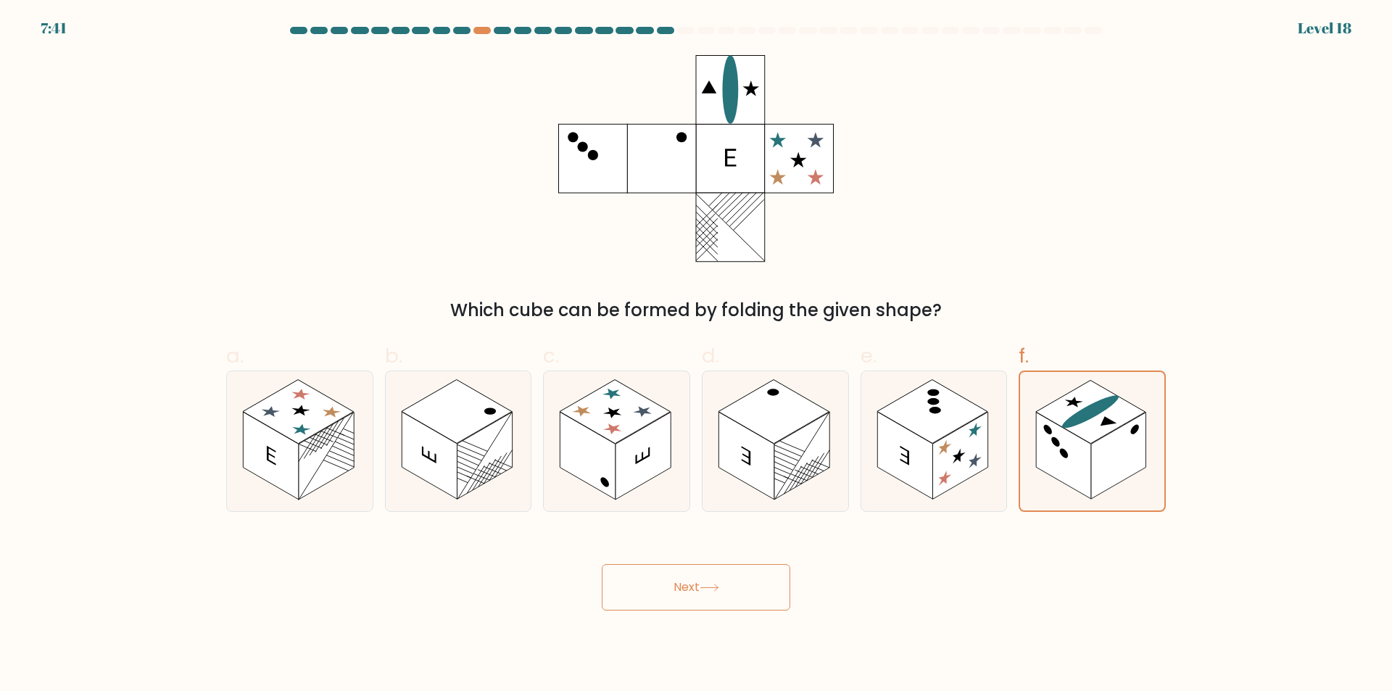
click at [675, 594] on button "Next" at bounding box center [696, 587] width 188 height 46
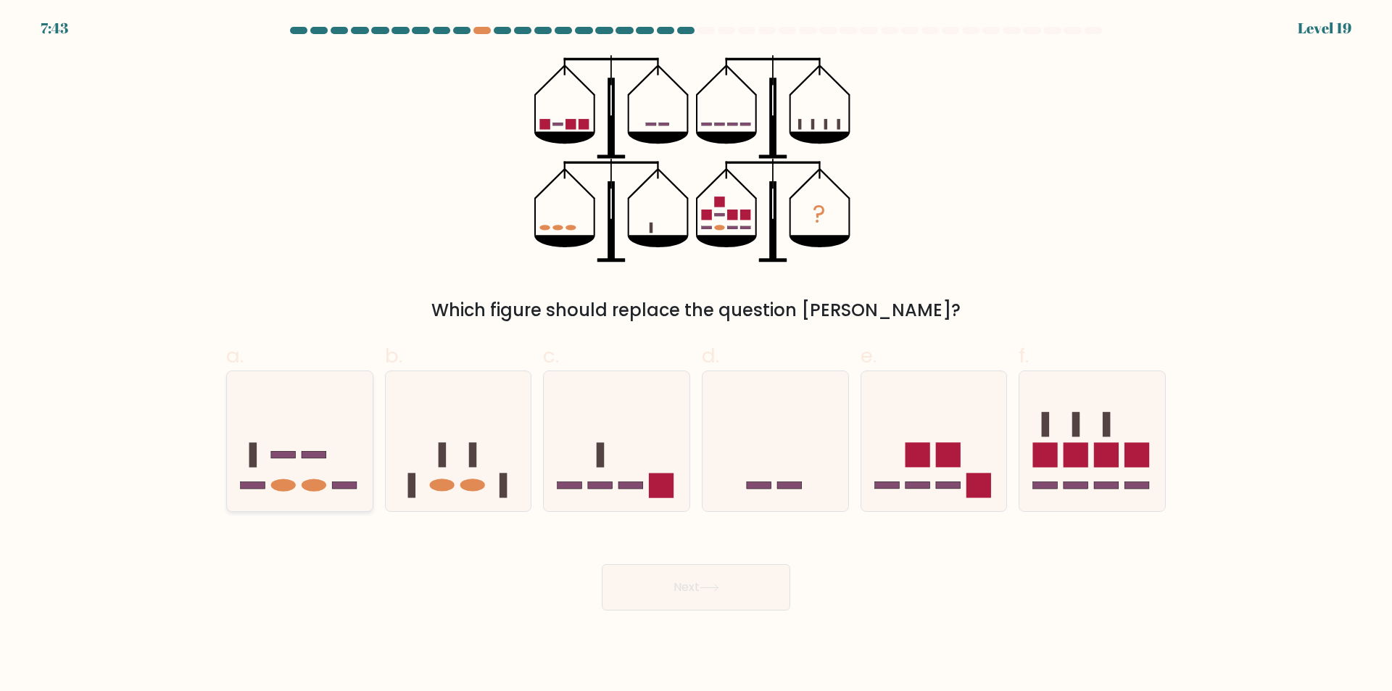
click at [296, 423] on icon at bounding box center [300, 441] width 146 height 120
click at [696, 355] on input "a." at bounding box center [696, 350] width 1 height 9
radio input "true"
click at [624, 579] on button "Next" at bounding box center [696, 587] width 188 height 46
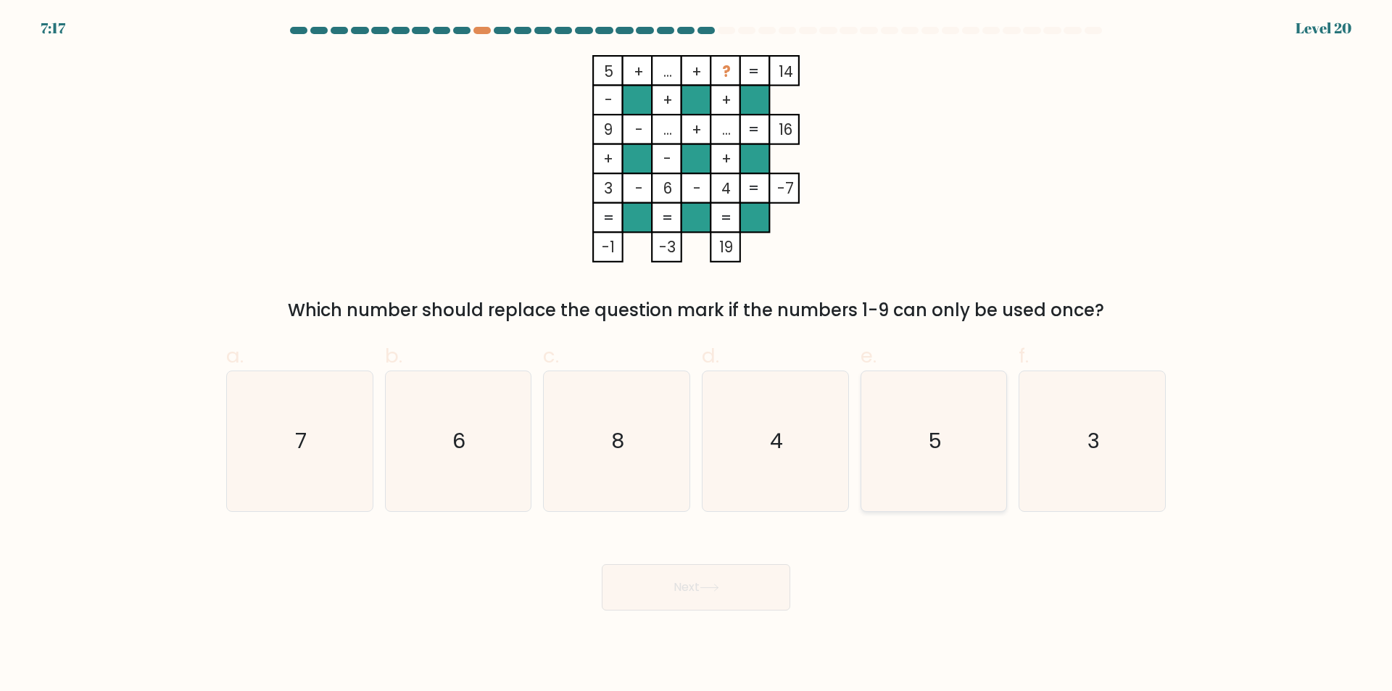
click at [906, 407] on icon "5" at bounding box center [933, 441] width 140 height 140
click at [696, 355] on input "e. 5" at bounding box center [696, 350] width 1 height 9
radio input "true"
click at [718, 588] on icon at bounding box center [708, 587] width 17 height 7
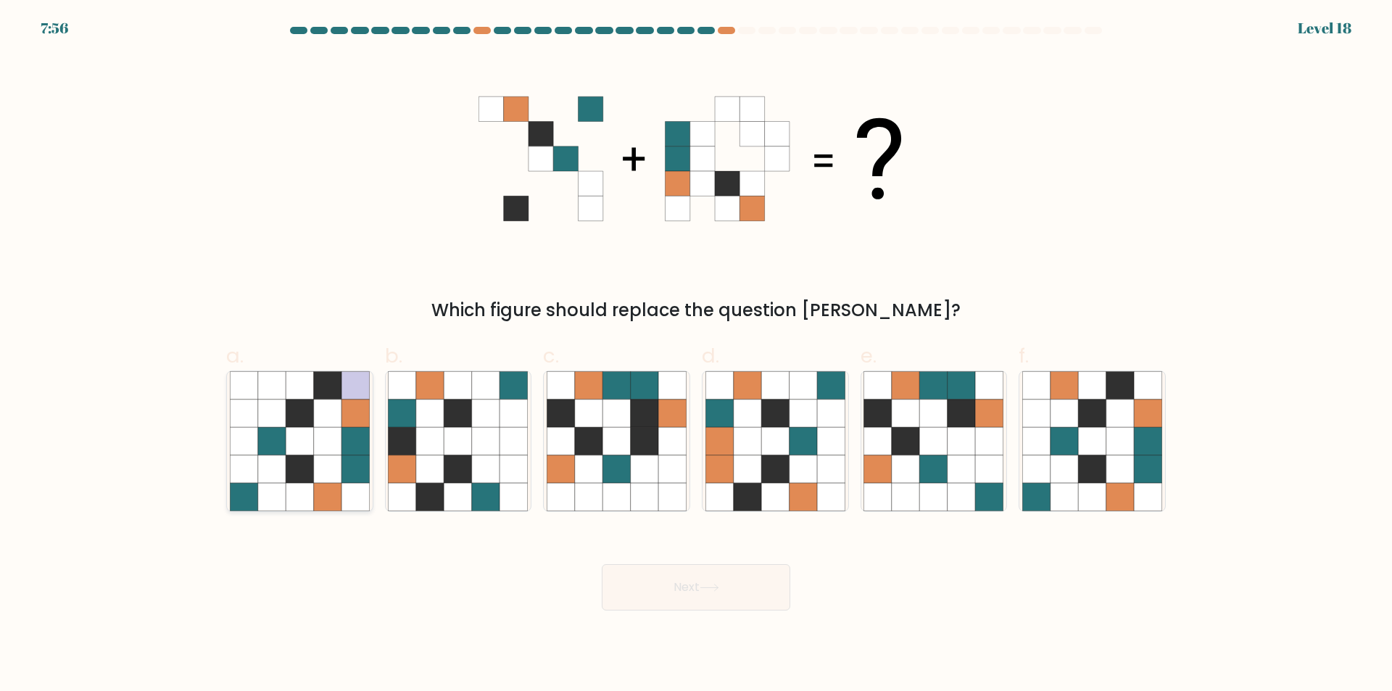
click at [292, 438] on icon at bounding box center [300, 441] width 28 height 28
click at [696, 355] on input "a." at bounding box center [696, 350] width 1 height 9
radio input "true"
click at [944, 465] on icon at bounding box center [934, 469] width 28 height 28
click at [696, 355] on input "e." at bounding box center [696, 350] width 1 height 9
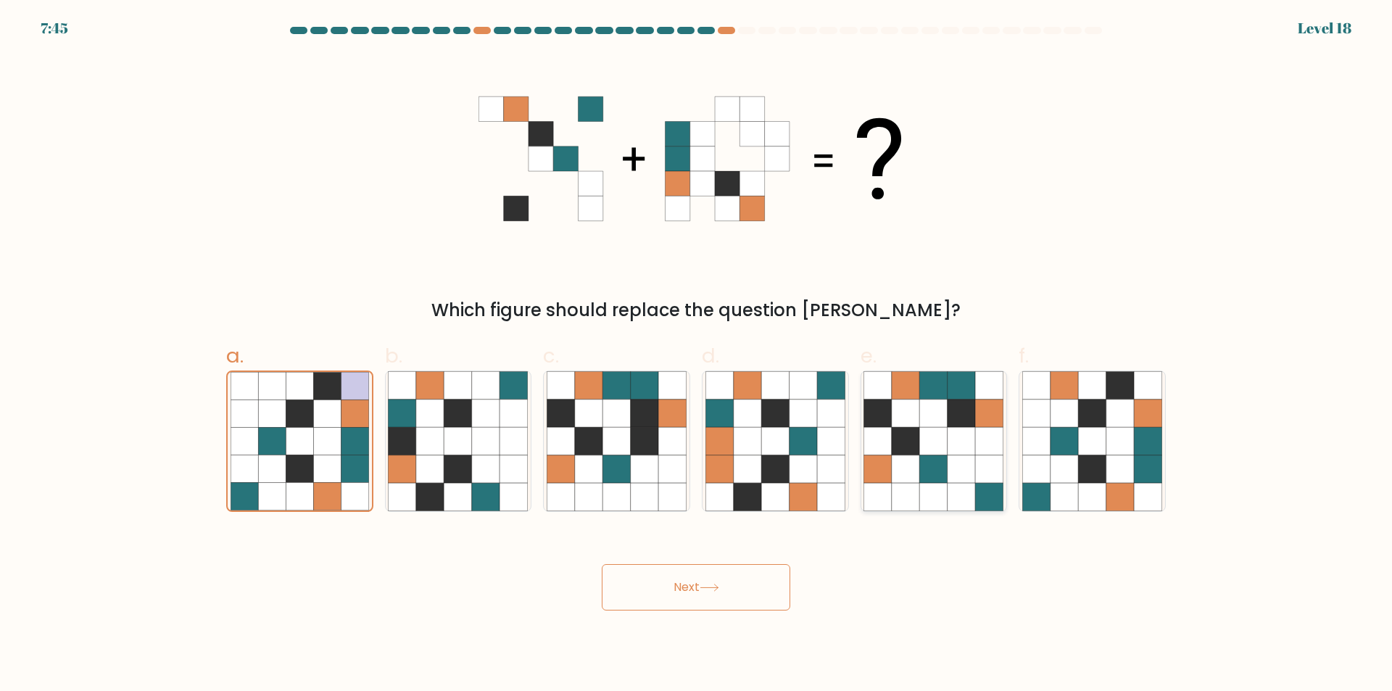
radio input "true"
click at [1078, 469] on icon at bounding box center [1064, 469] width 28 height 28
click at [696, 355] on input "f." at bounding box center [696, 350] width 1 height 9
radio input "true"
click at [693, 604] on button "Next" at bounding box center [696, 587] width 188 height 46
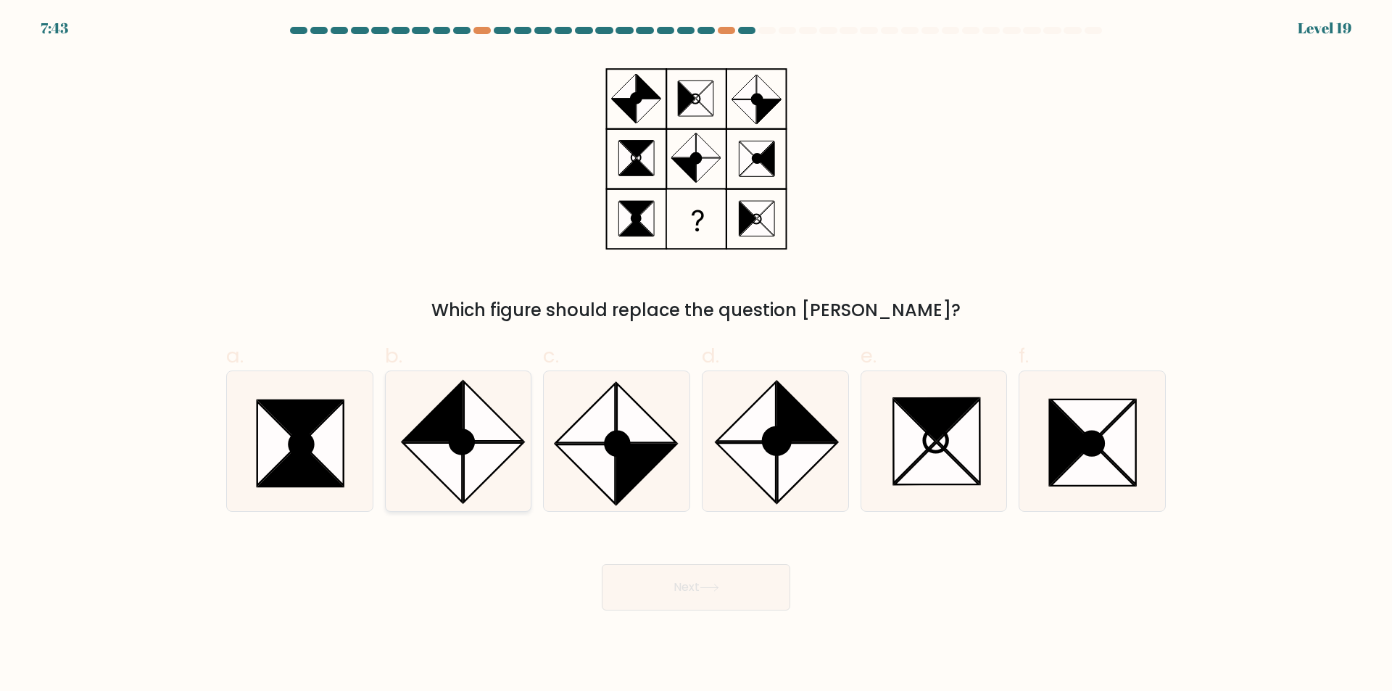
click at [407, 446] on icon at bounding box center [432, 472] width 59 height 59
click at [696, 355] on input "b." at bounding box center [696, 350] width 1 height 9
radio input "true"
click at [774, 464] on icon at bounding box center [745, 472] width 59 height 59
click at [696, 355] on input "d." at bounding box center [696, 350] width 1 height 9
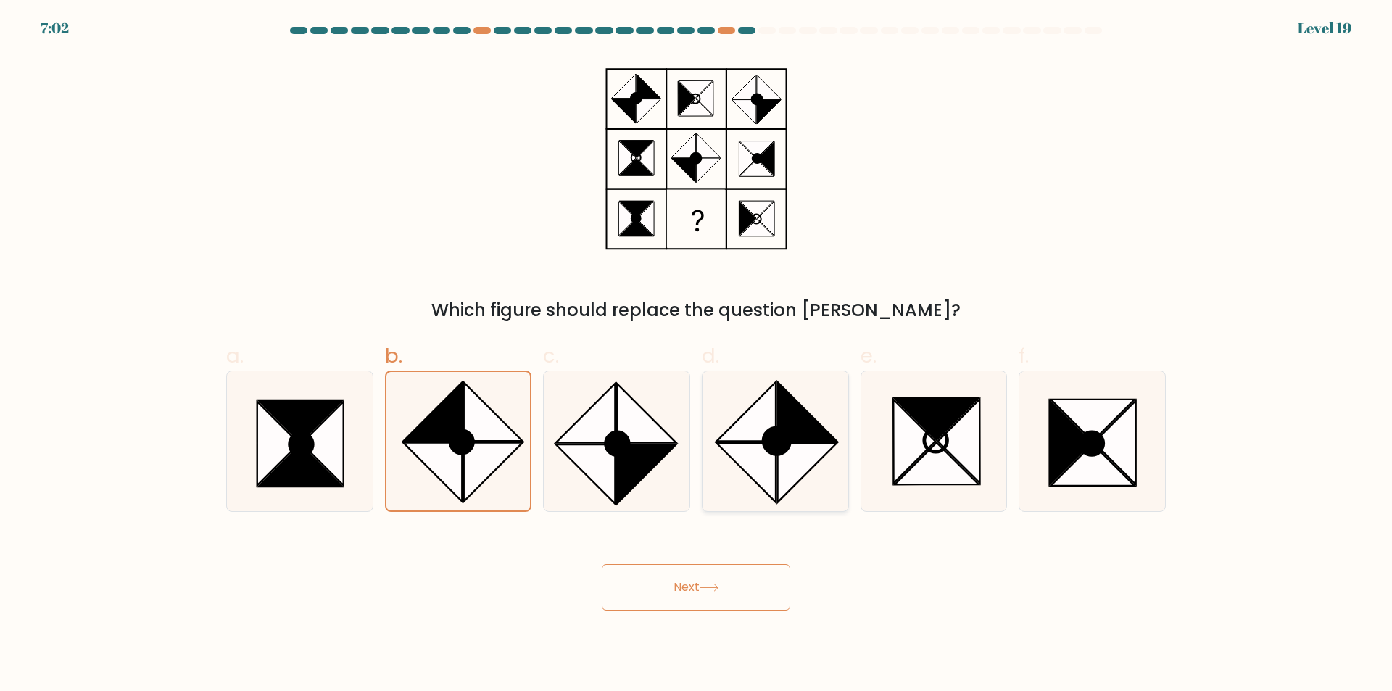
radio input "true"
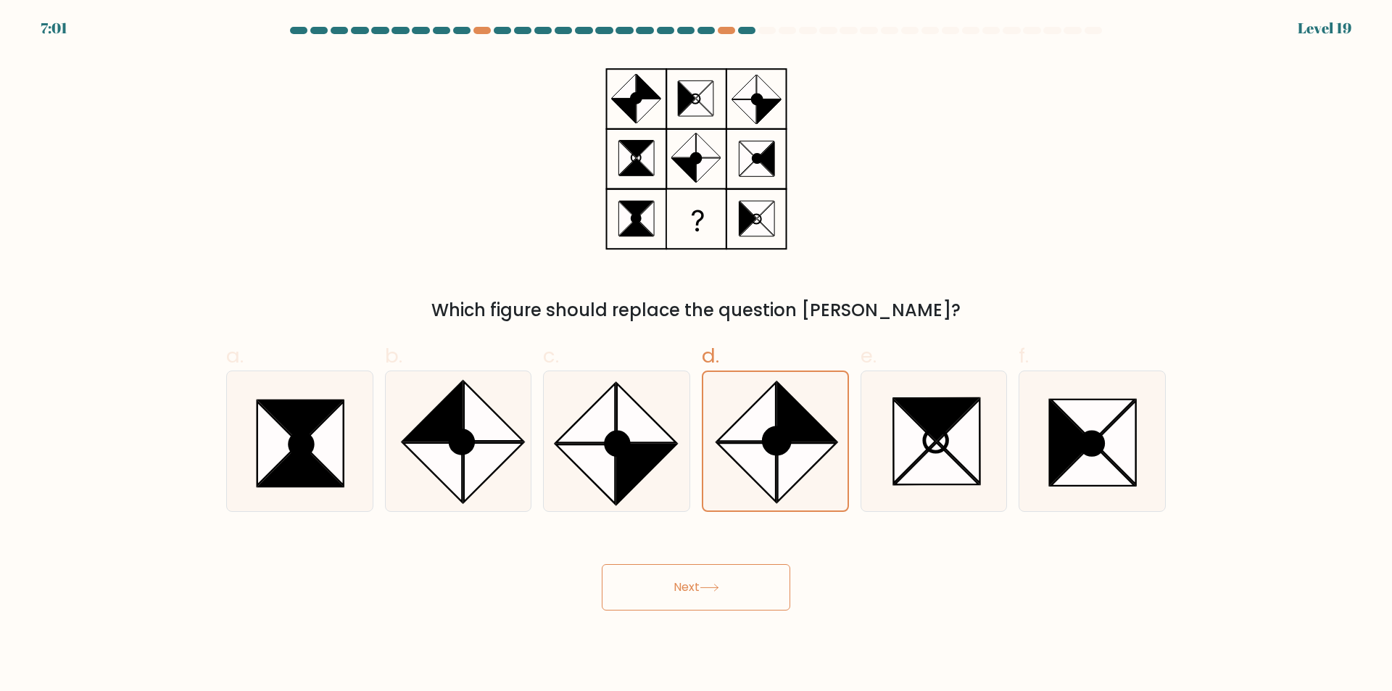
click at [680, 573] on button "Next" at bounding box center [696, 587] width 188 height 46
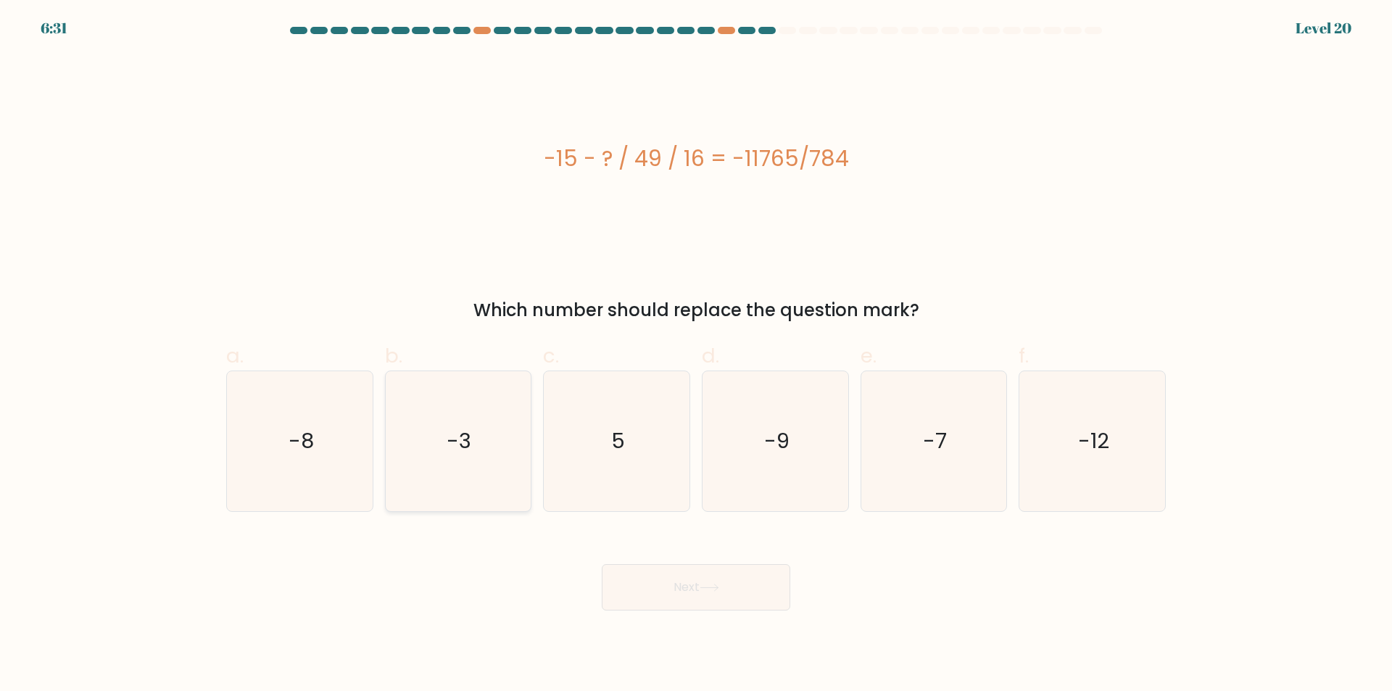
click at [455, 455] on text "-3" at bounding box center [459, 441] width 25 height 29
click at [696, 355] on input "b. -3" at bounding box center [696, 350] width 1 height 9
radio input "true"
click at [674, 566] on button "Next" at bounding box center [696, 587] width 188 height 46
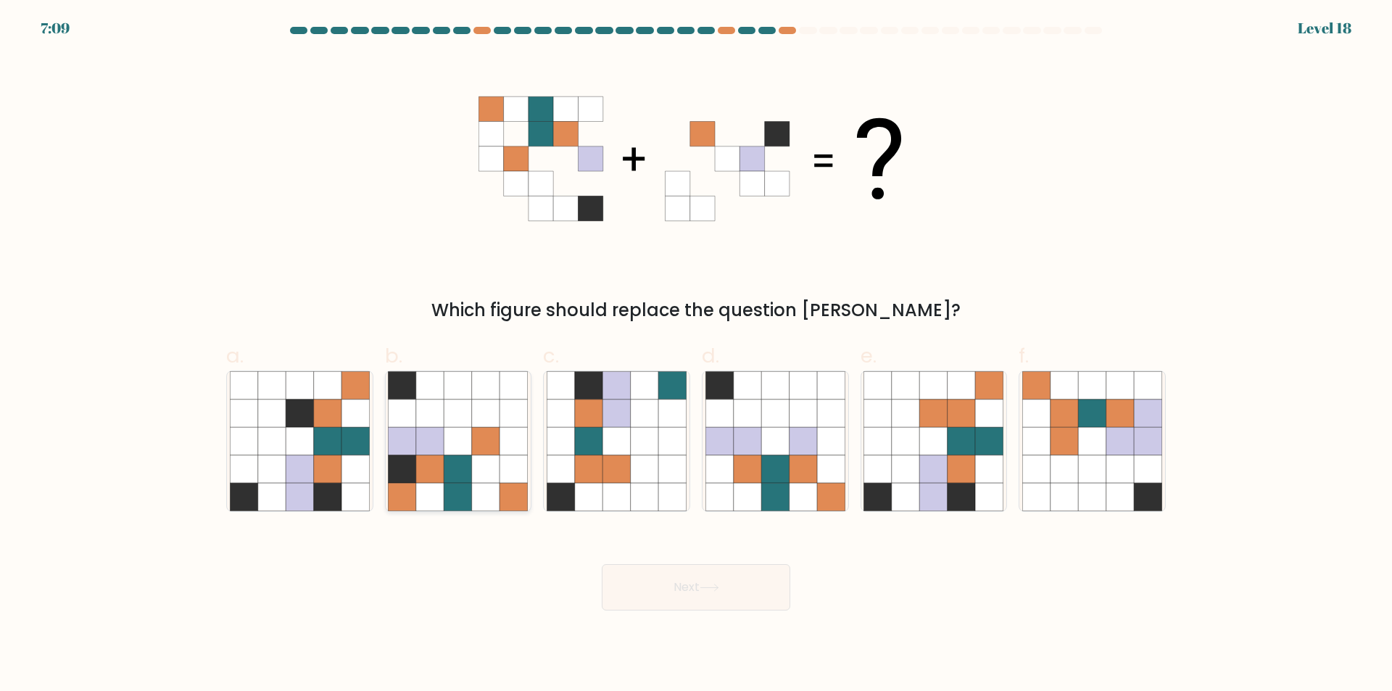
click at [481, 460] on icon at bounding box center [486, 469] width 28 height 28
click at [696, 355] on input "b." at bounding box center [696, 350] width 1 height 9
radio input "true"
click at [465, 435] on icon at bounding box center [458, 442] width 28 height 28
click at [696, 355] on input "b." at bounding box center [696, 350] width 1 height 9
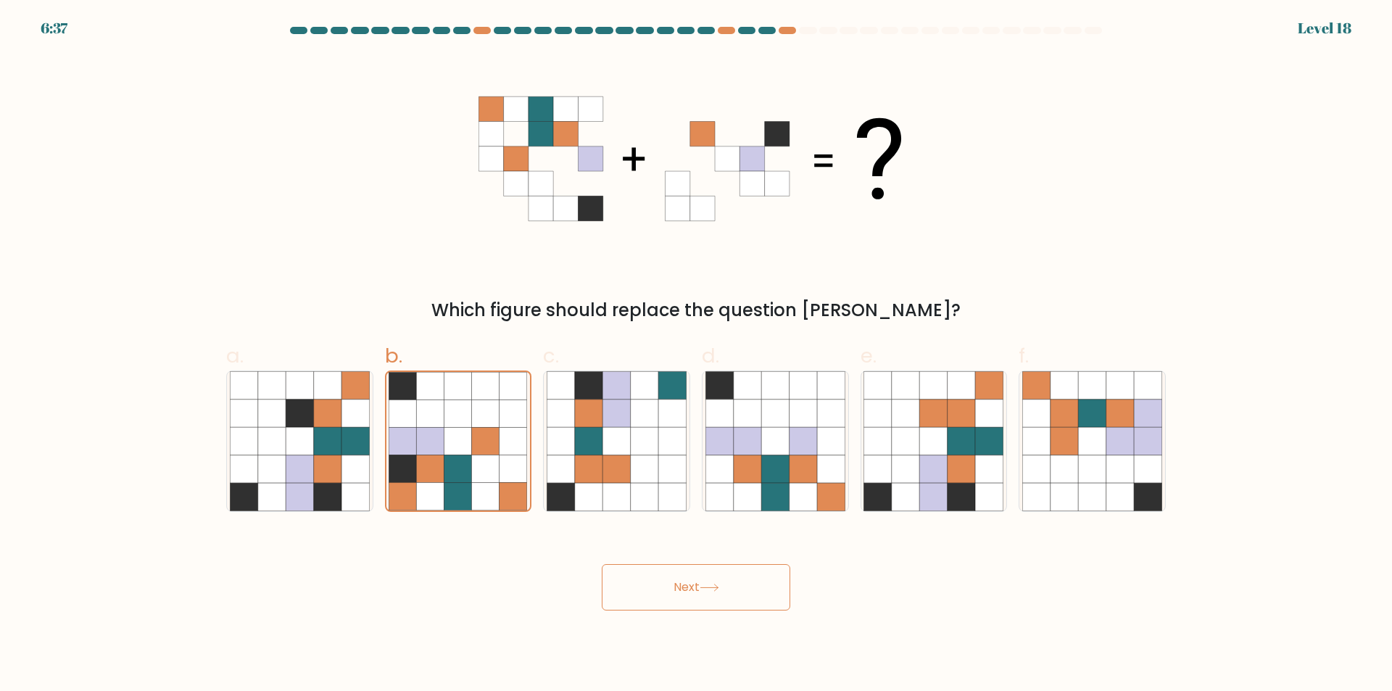
click at [683, 575] on button "Next" at bounding box center [696, 587] width 188 height 46
